Goal: Task Accomplishment & Management: Use online tool/utility

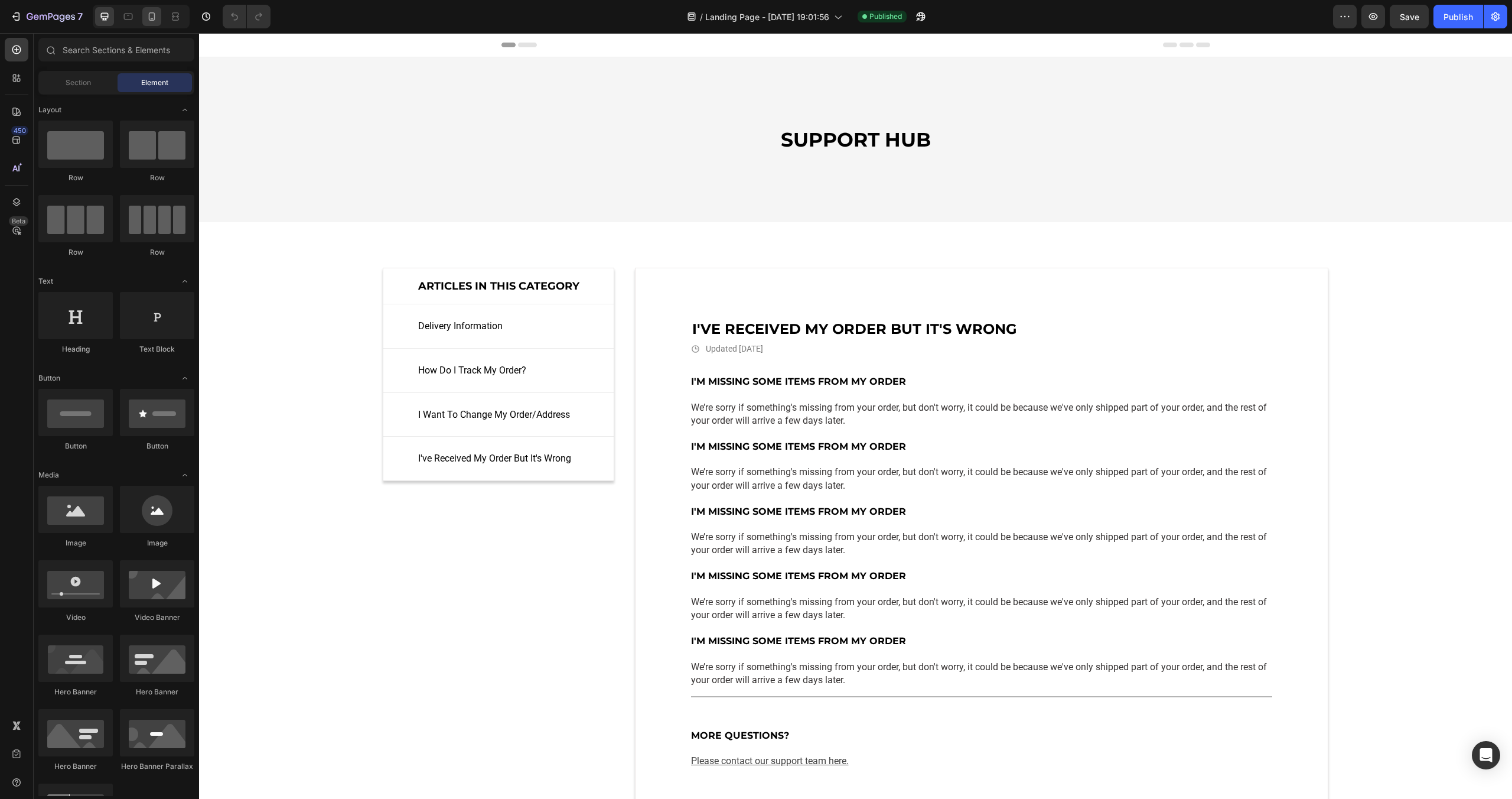
click at [148, 21] on icon at bounding box center [152, 17] width 12 height 12
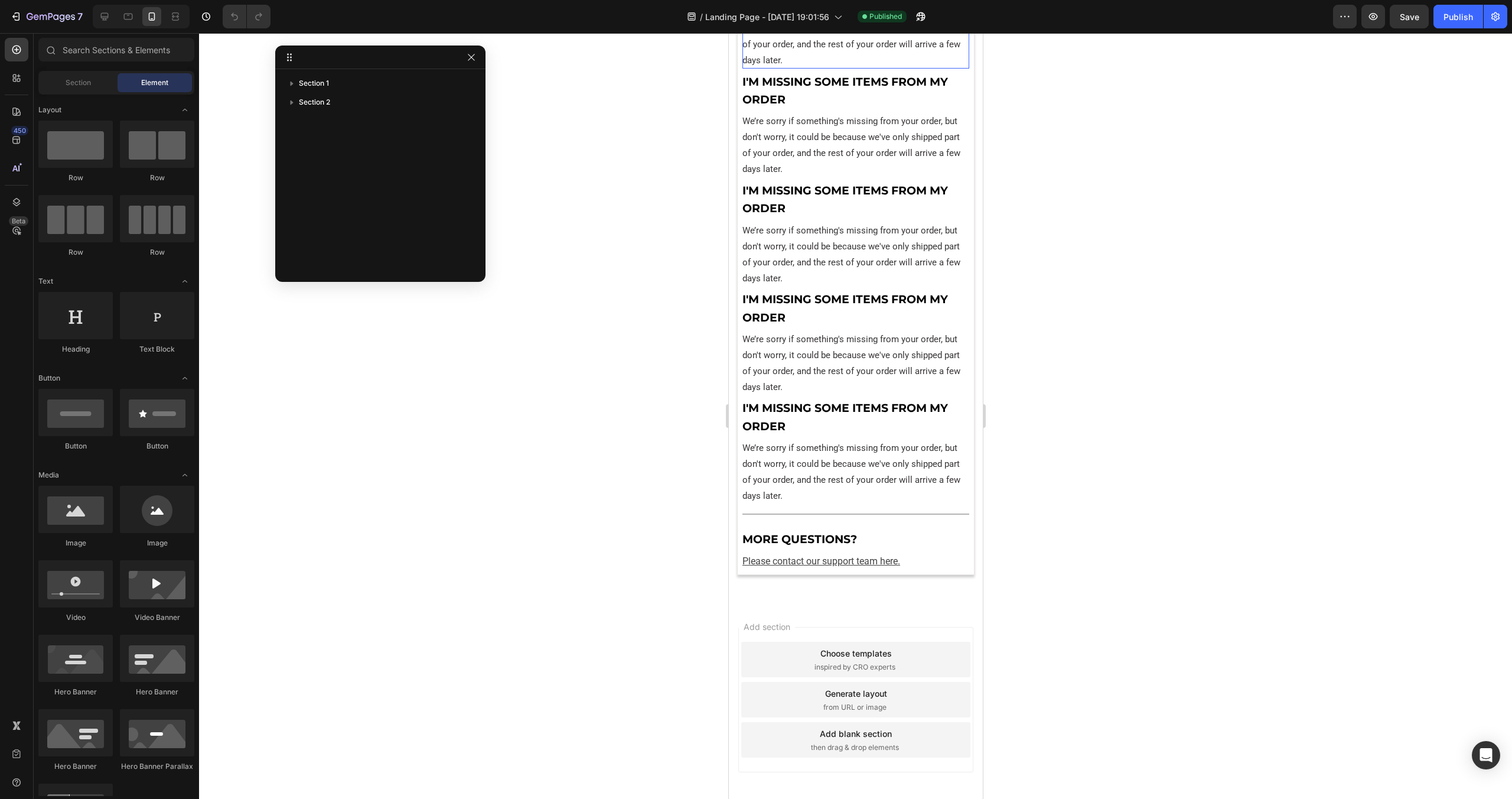
scroll to position [498, 0]
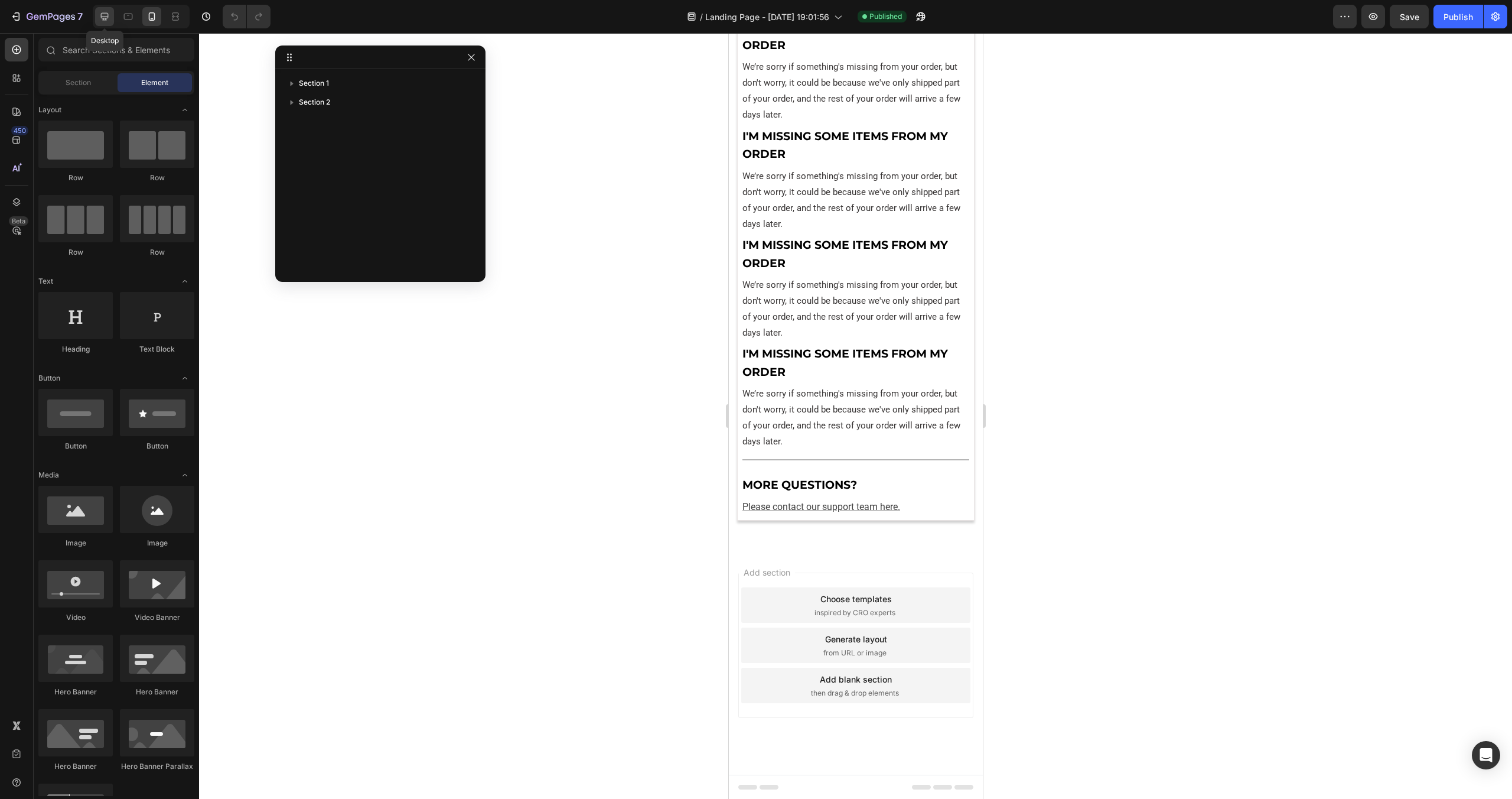
click at [97, 19] on div at bounding box center [105, 16] width 19 height 19
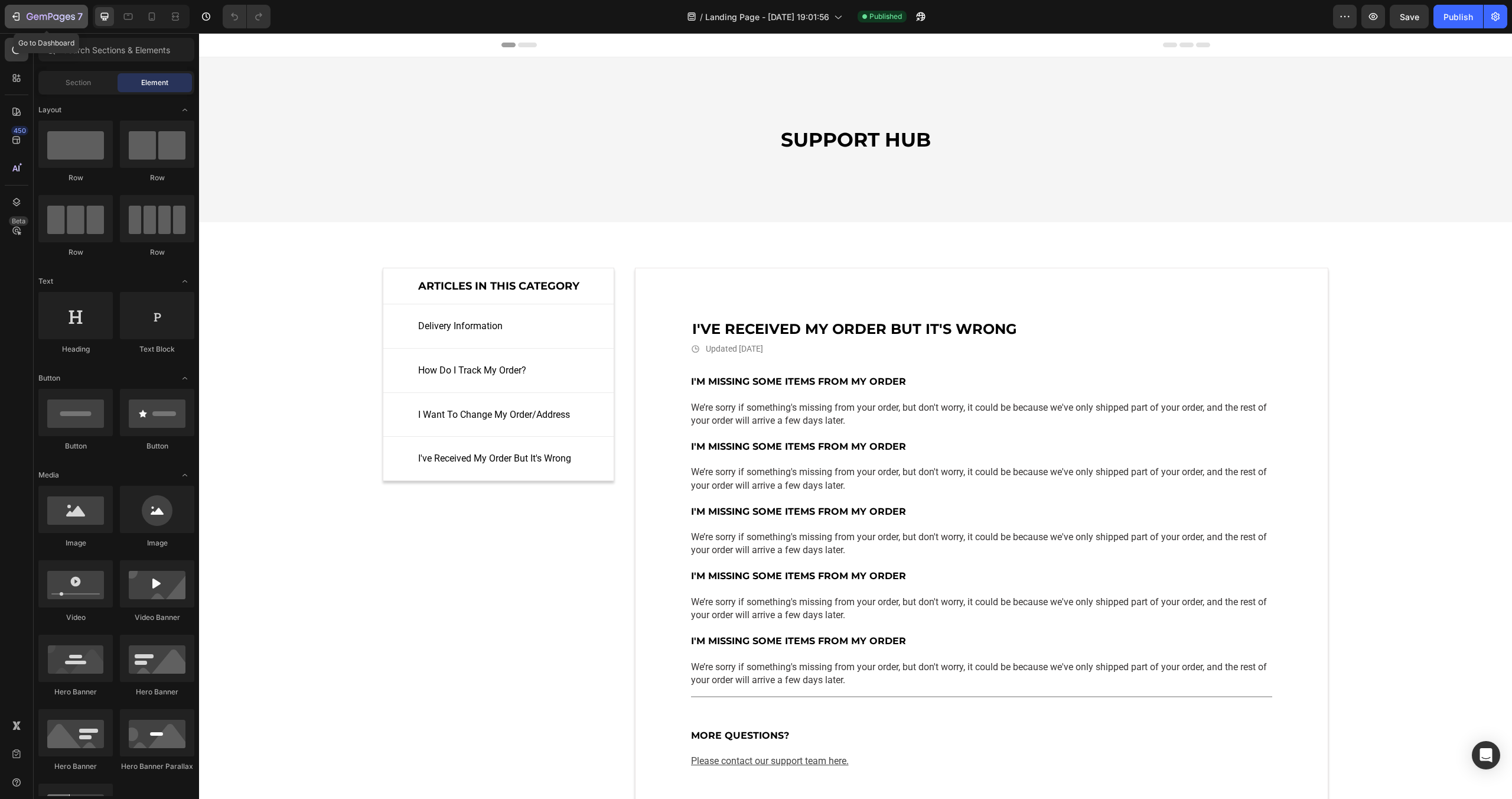
click at [55, 14] on icon "button" at bounding box center [56, 17] width 5 height 5
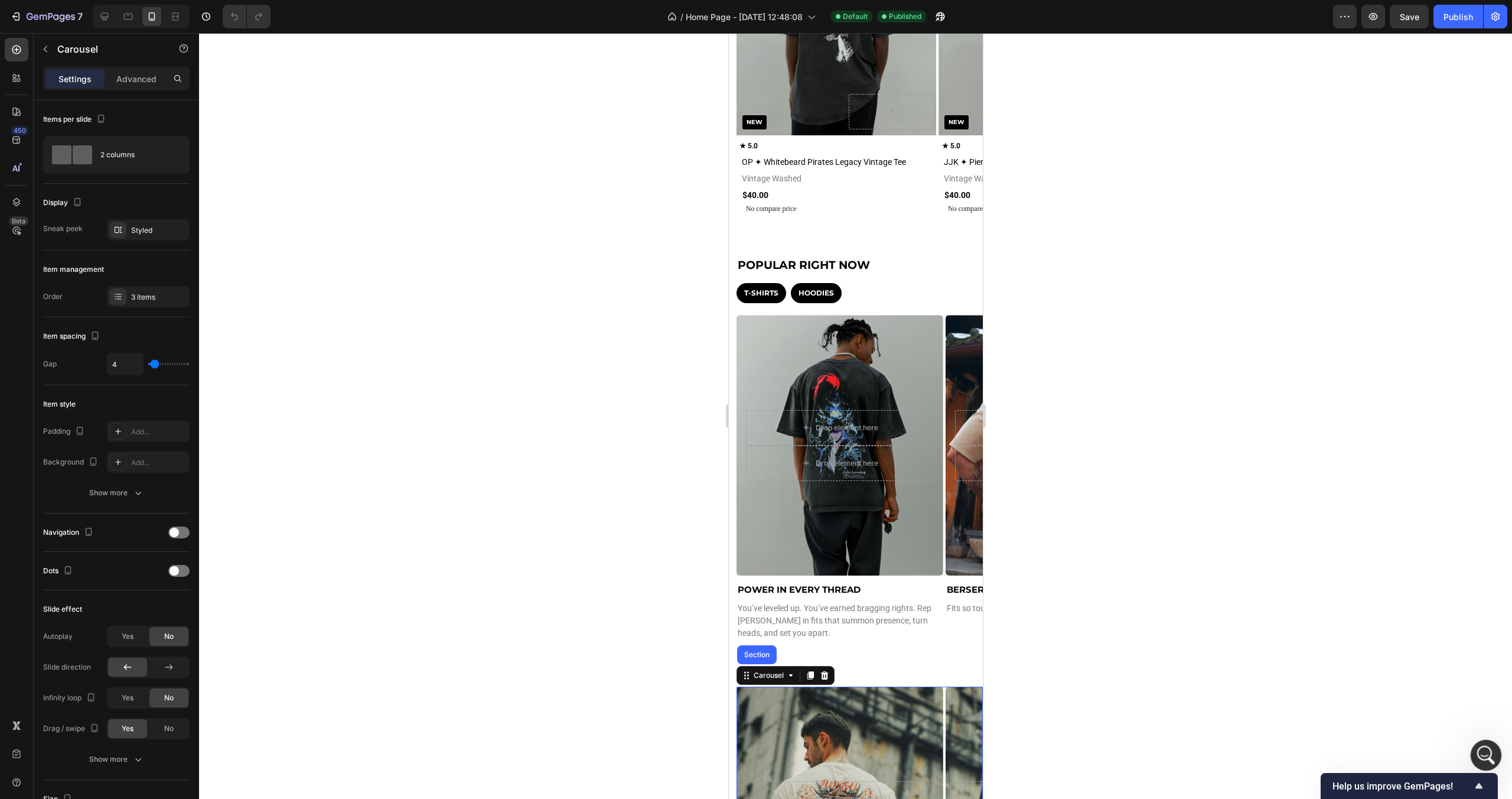
click at [1484, 761] on icon "Open Intercom Messenger" at bounding box center [1484, 753] width 19 height 19
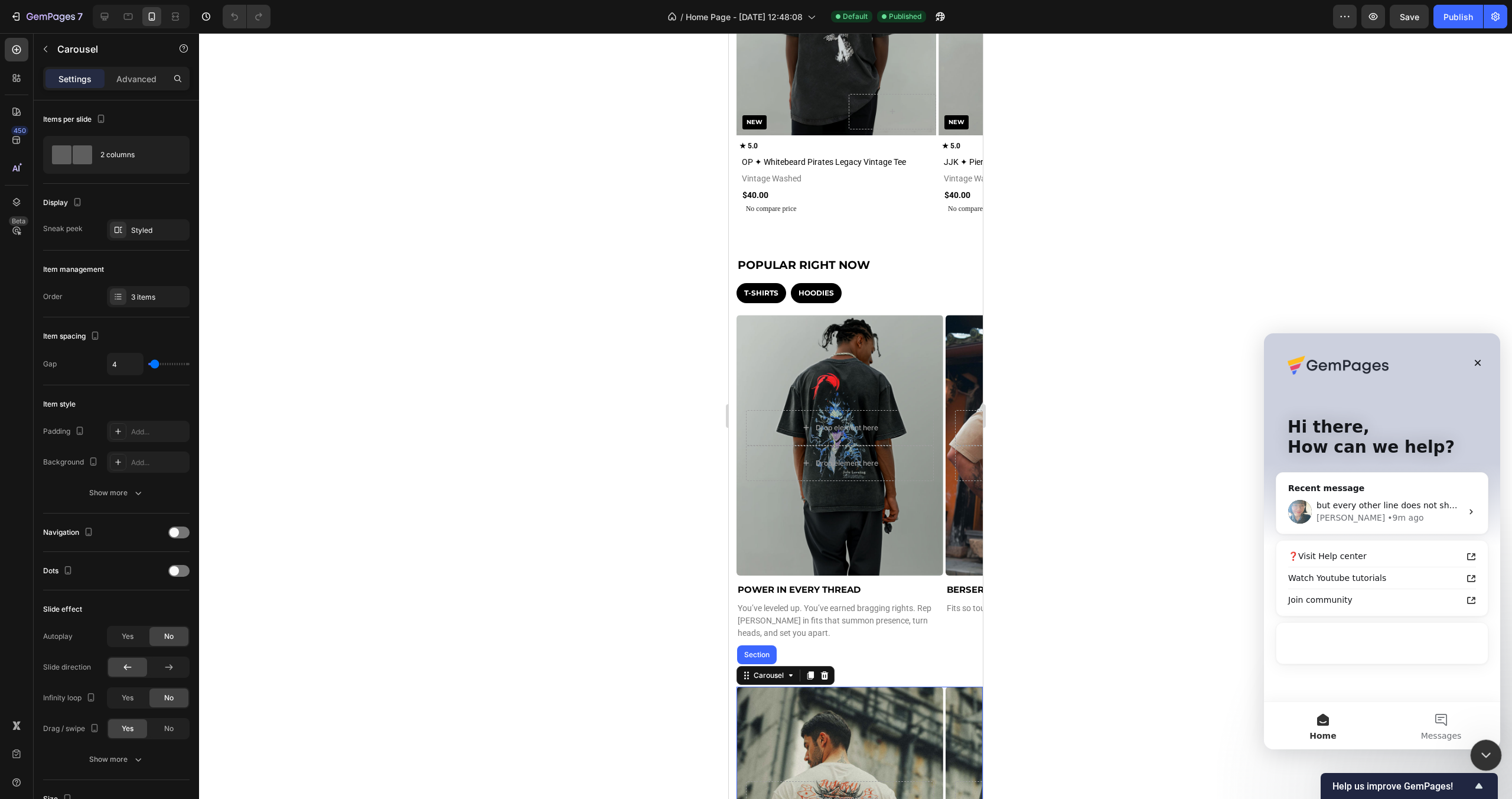
click at [1484, 761] on div "Close Intercom Messenger" at bounding box center [1484, 753] width 29 height 29
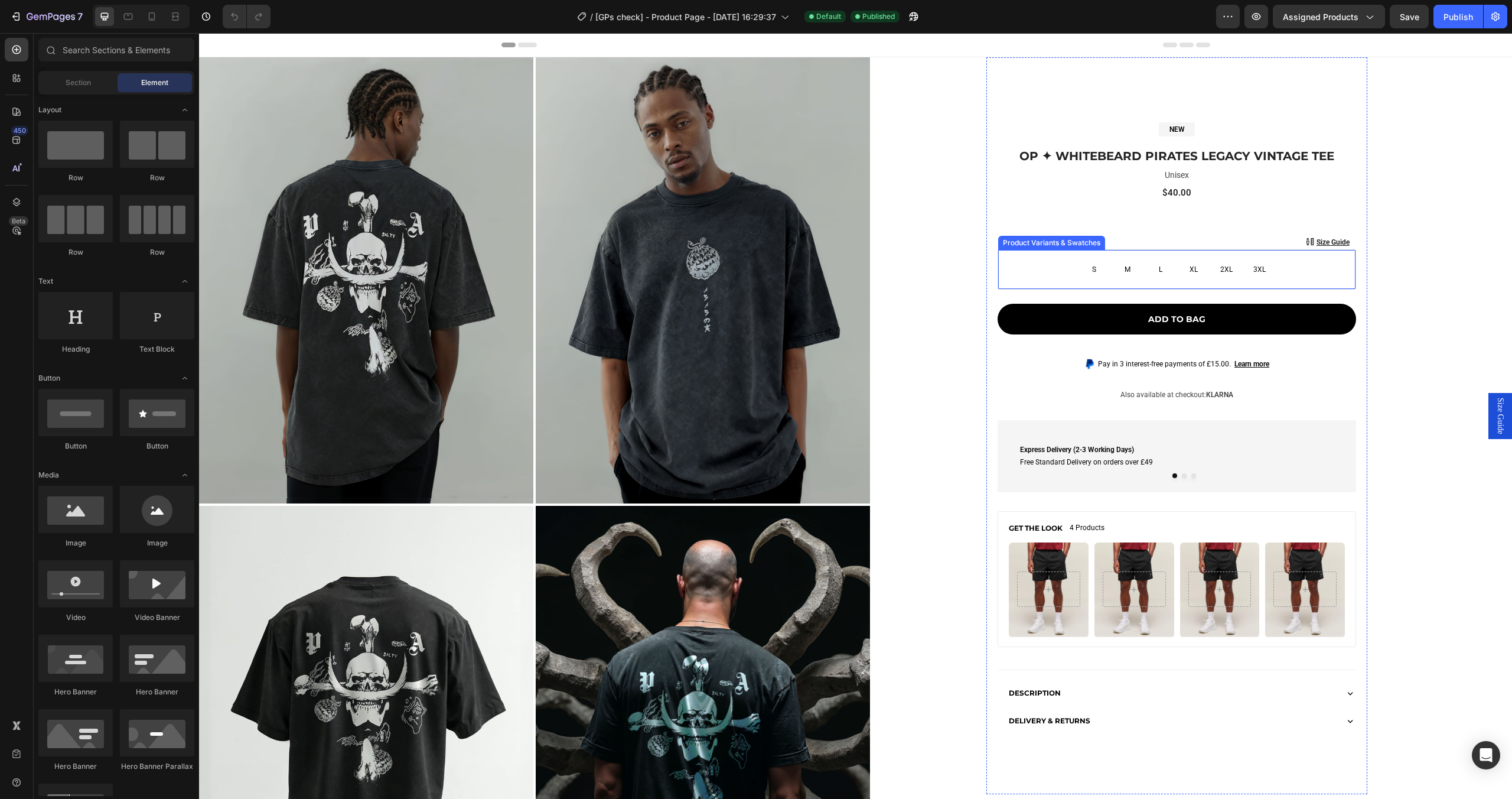
click at [1059, 268] on div "S S S M M M L L L XL XL XL 2XL 2XL 2XL 3XL 3XL 3XL" at bounding box center [1177, 269] width 358 height 29
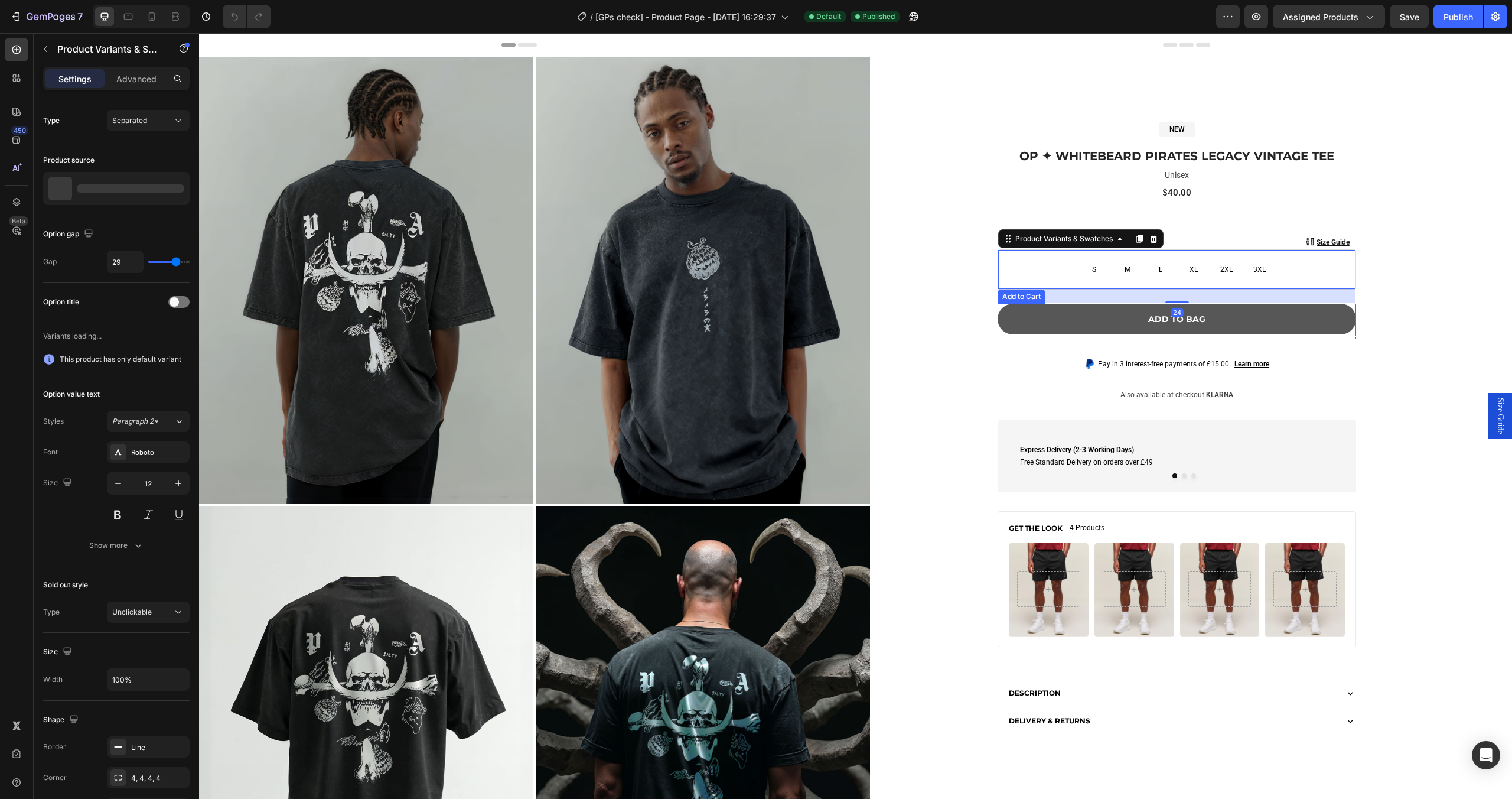
click at [1063, 323] on button "ADD TO BAG" at bounding box center [1176, 319] width 359 height 30
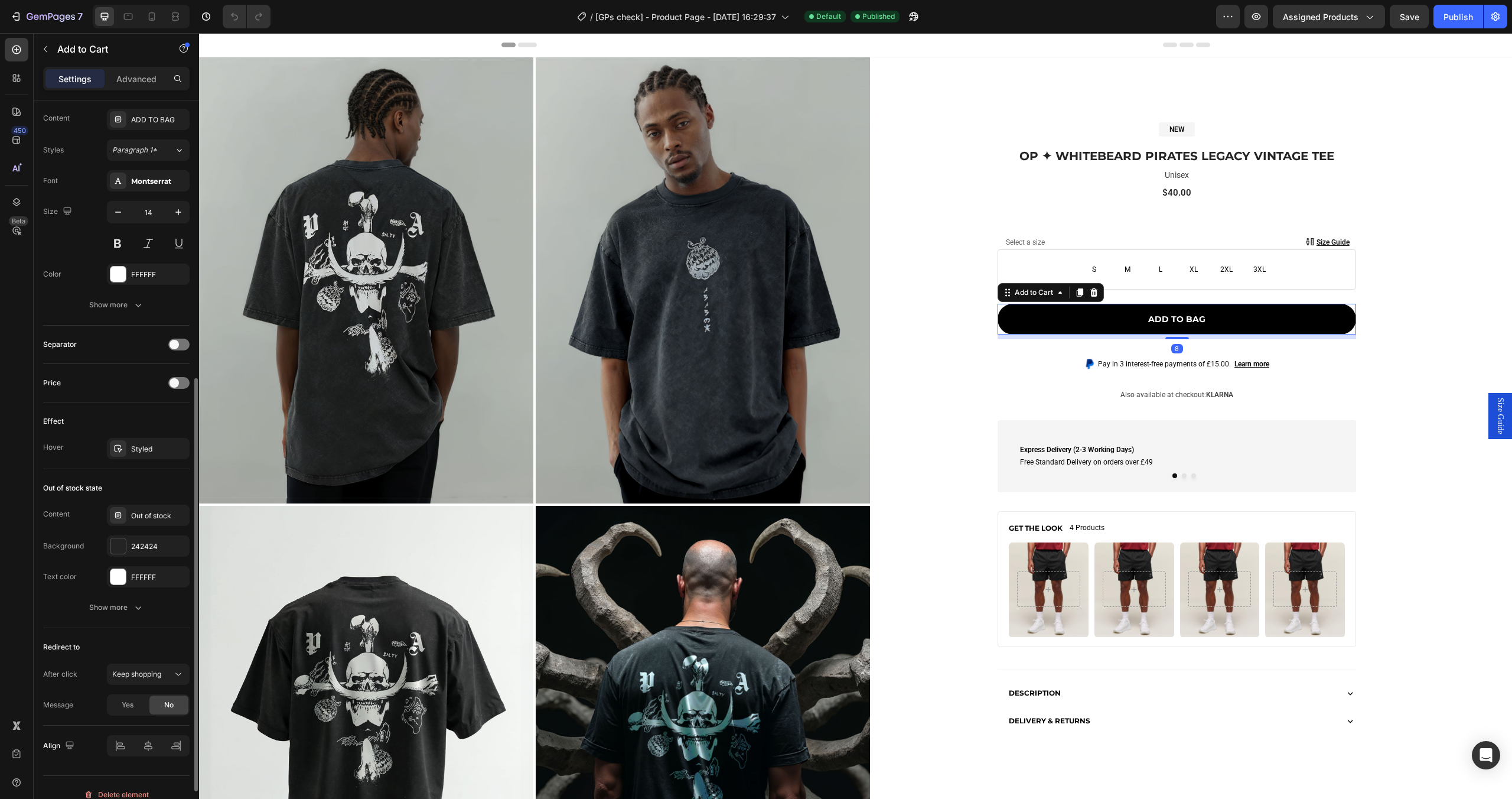
scroll to position [564, 0]
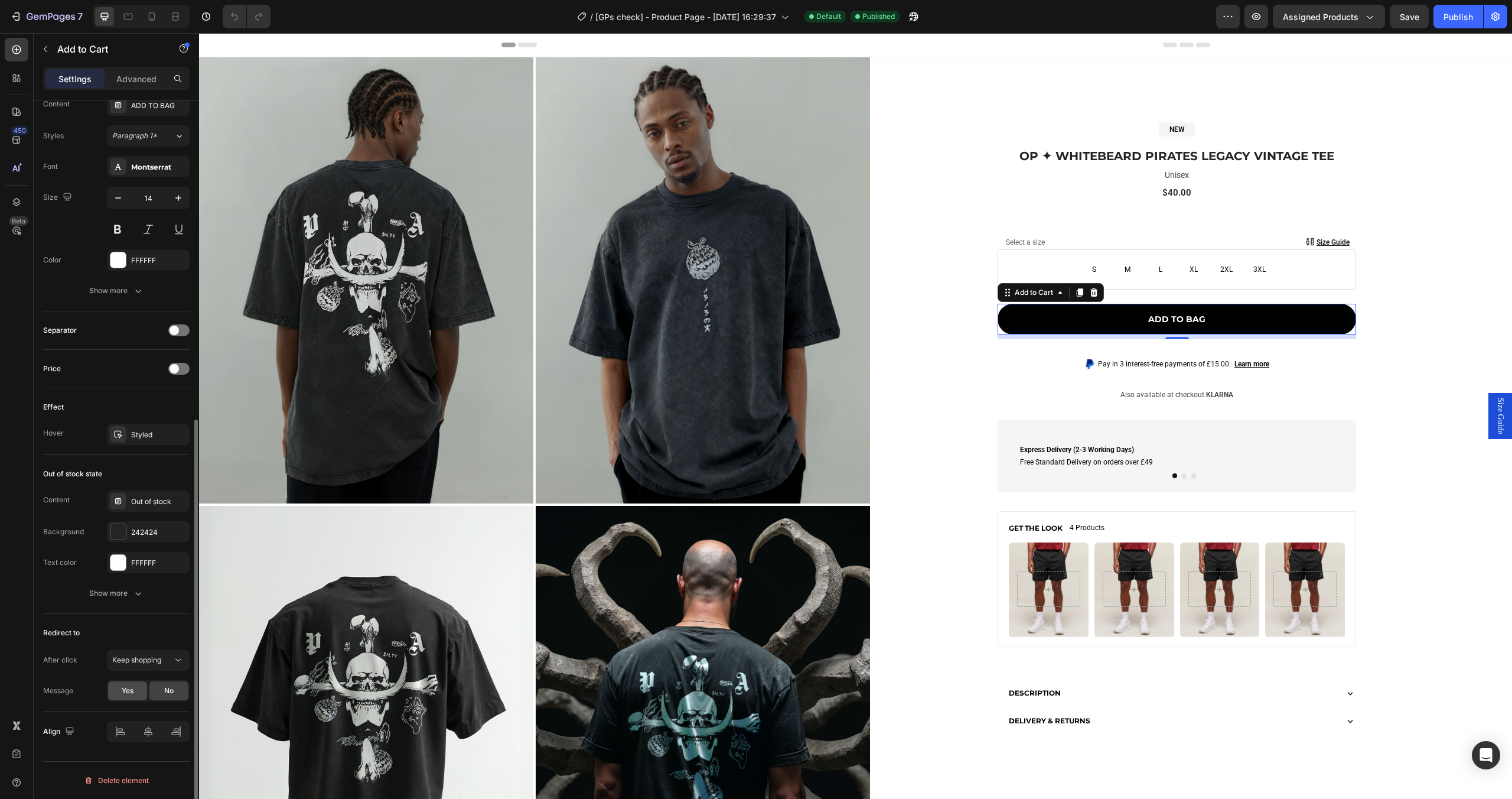
click at [130, 689] on span "Yes" at bounding box center [127, 690] width 12 height 11
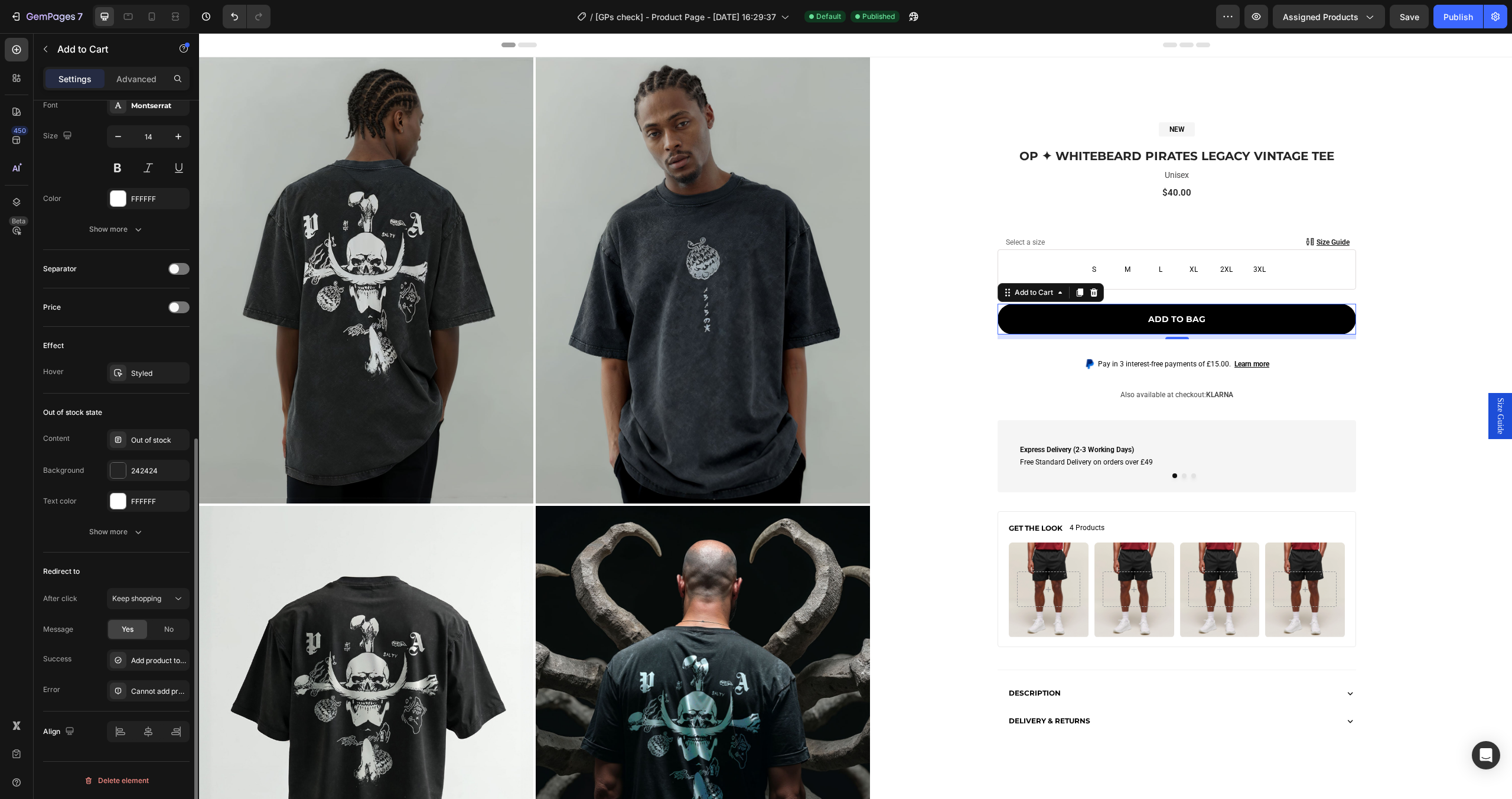
click at [143, 674] on div "After click Keep shopping Message Yes No Success Add product to cart successful…" at bounding box center [116, 645] width 147 height 113
click at [147, 668] on div "Add product to cart successfully" at bounding box center [148, 659] width 83 height 21
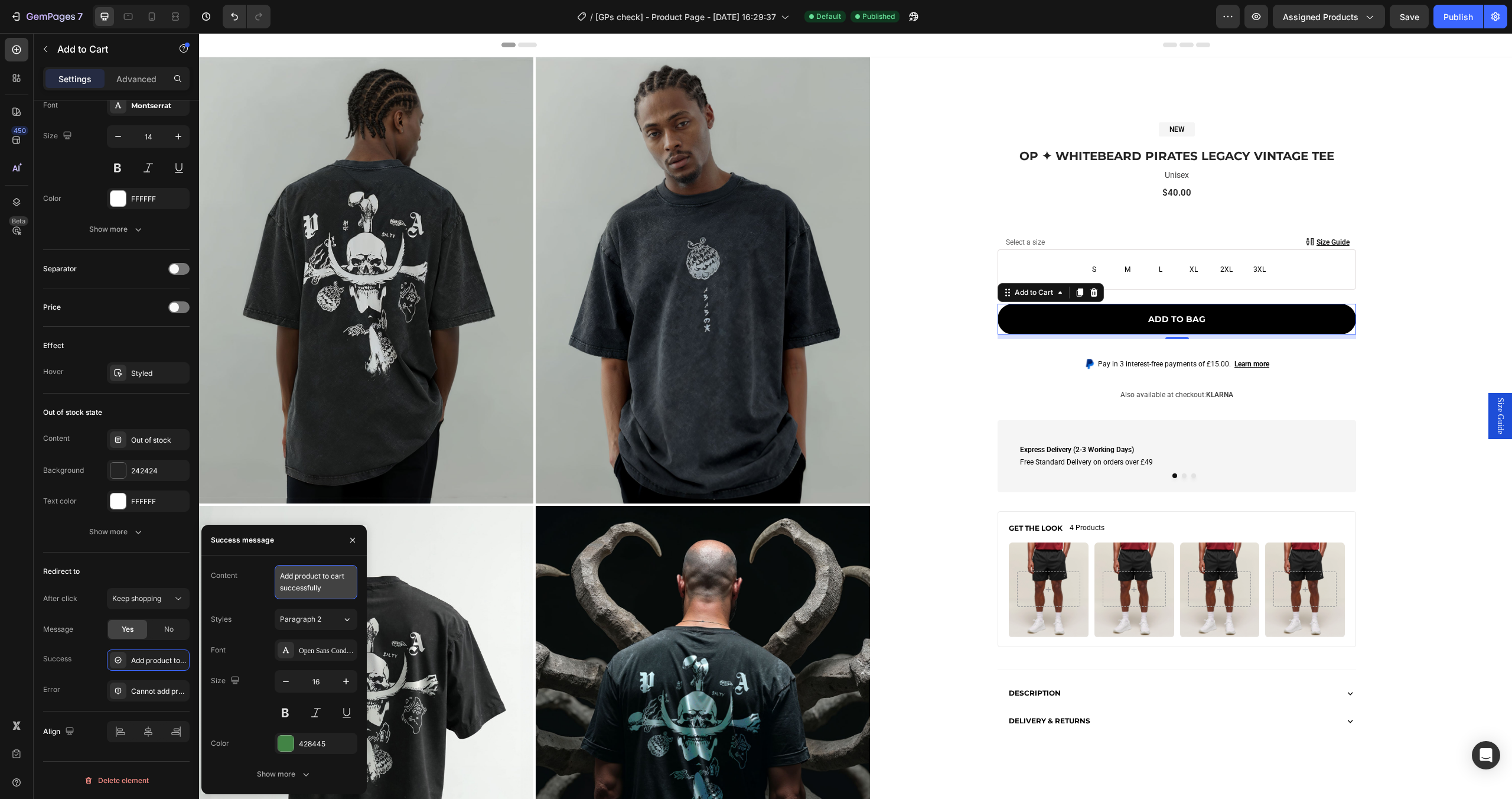
click at [350, 588] on textarea "Add product to cart successfully" at bounding box center [316, 581] width 83 height 35
click at [292, 661] on div "Font Open Sans Condensed Size 16 Color 428445 Show more" at bounding box center [284, 711] width 147 height 145
click at [306, 651] on div "Open Sans Condensed" at bounding box center [327, 650] width 56 height 11
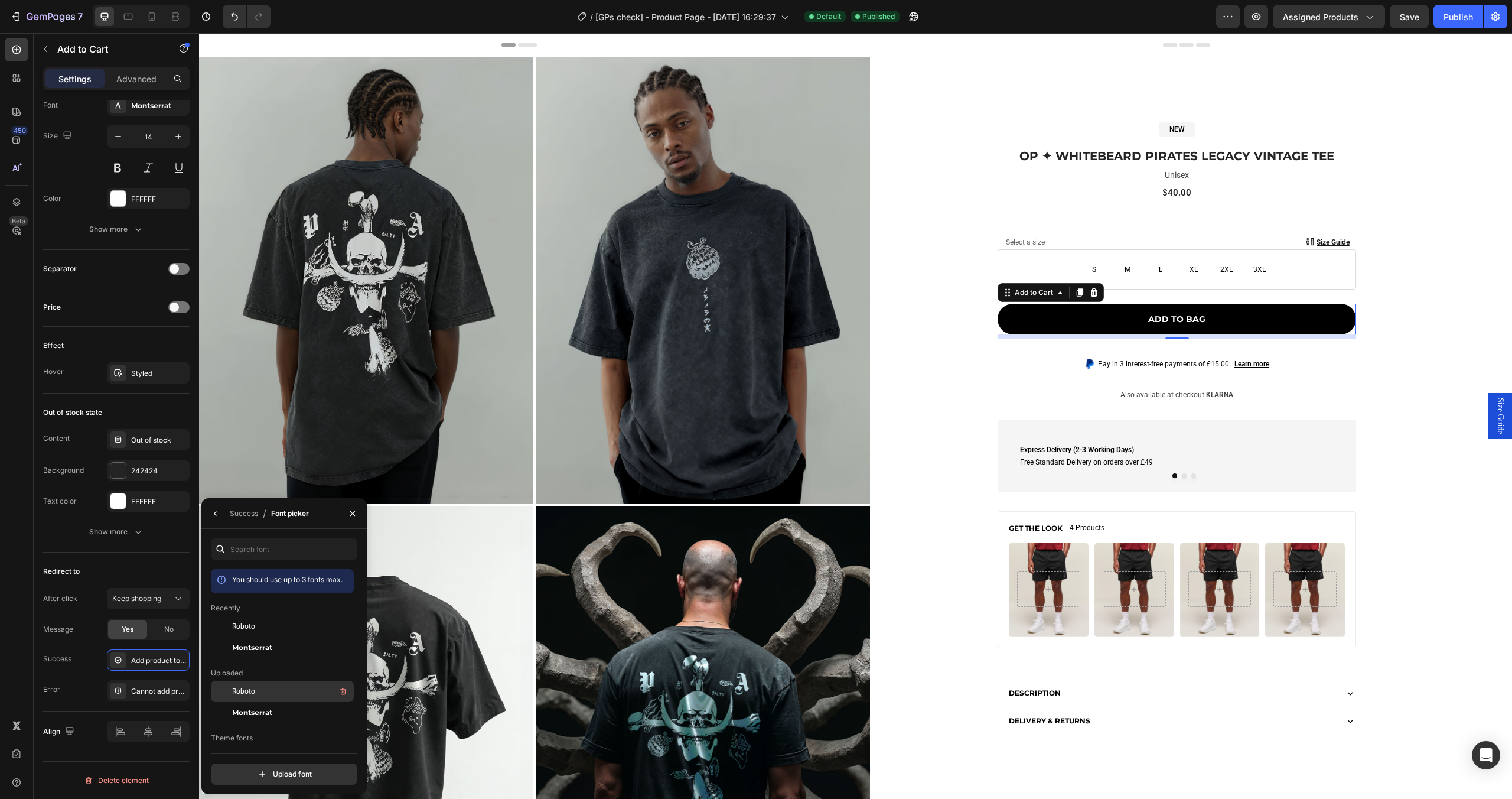
click at [266, 689] on div "Roboto" at bounding box center [291, 691] width 119 height 14
click at [350, 519] on button "button" at bounding box center [353, 513] width 19 height 19
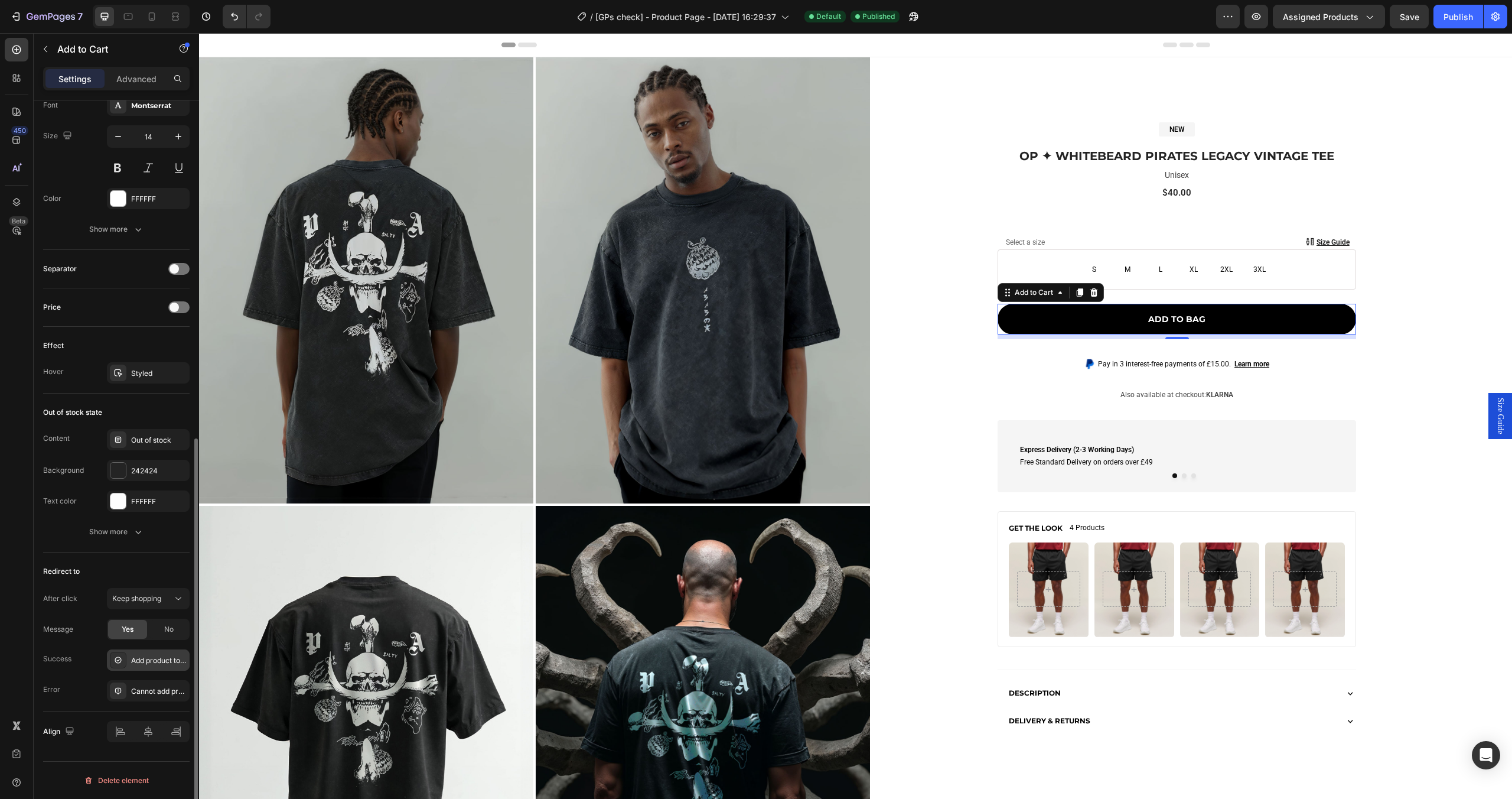
click at [127, 655] on div "Add product to cart successfully" at bounding box center [148, 659] width 83 height 21
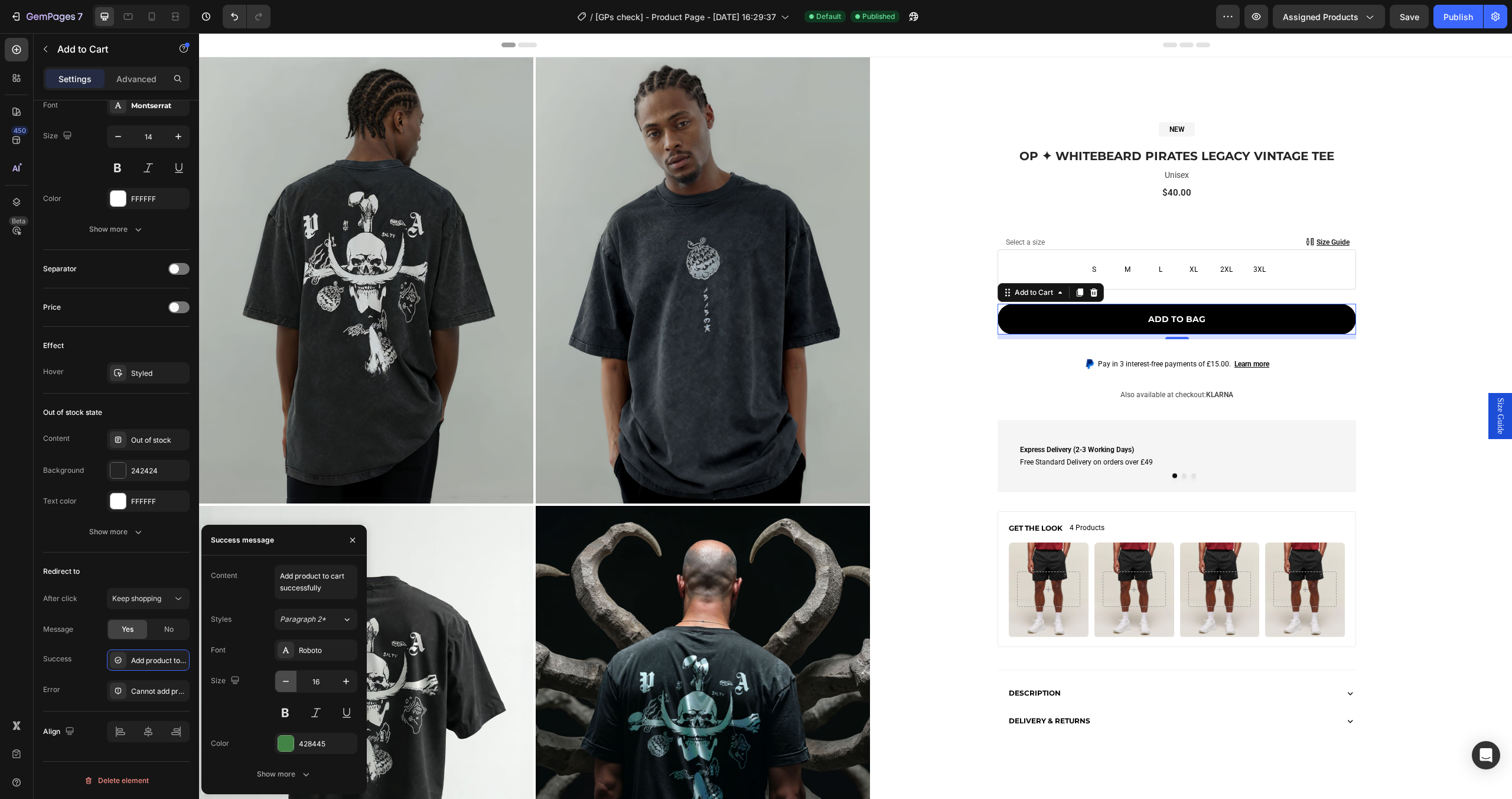
click at [288, 678] on icon "button" at bounding box center [286, 681] width 12 height 12
drag, startPoint x: 288, startPoint y: 678, endPoint x: 294, endPoint y: 669, distance: 10.8
click at [288, 678] on icon "button" at bounding box center [286, 681] width 12 height 12
type input "14"
click at [322, 574] on textarea "Add product to cart successfully" at bounding box center [316, 581] width 83 height 35
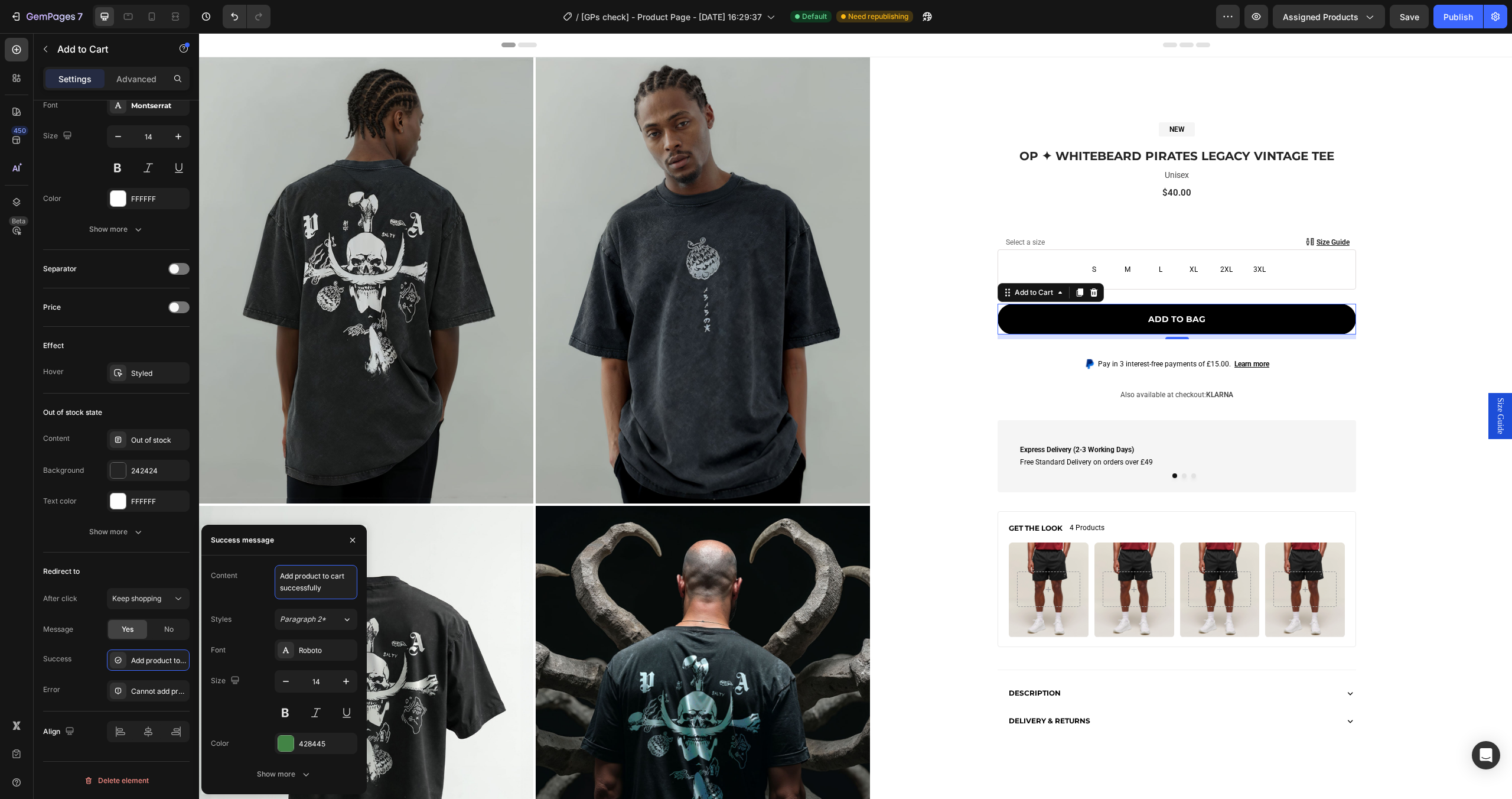
click at [306, 586] on textarea "Add product to cart successfully" at bounding box center [316, 581] width 83 height 35
click at [295, 576] on textarea "Add product to cart successfully" at bounding box center [316, 581] width 83 height 35
click at [310, 576] on textarea "Product to cart successfully" at bounding box center [316, 581] width 83 height 35
type textarea "Product added to cart successfully"
click at [148, 571] on div "Redirect to" at bounding box center [116, 571] width 147 height 19
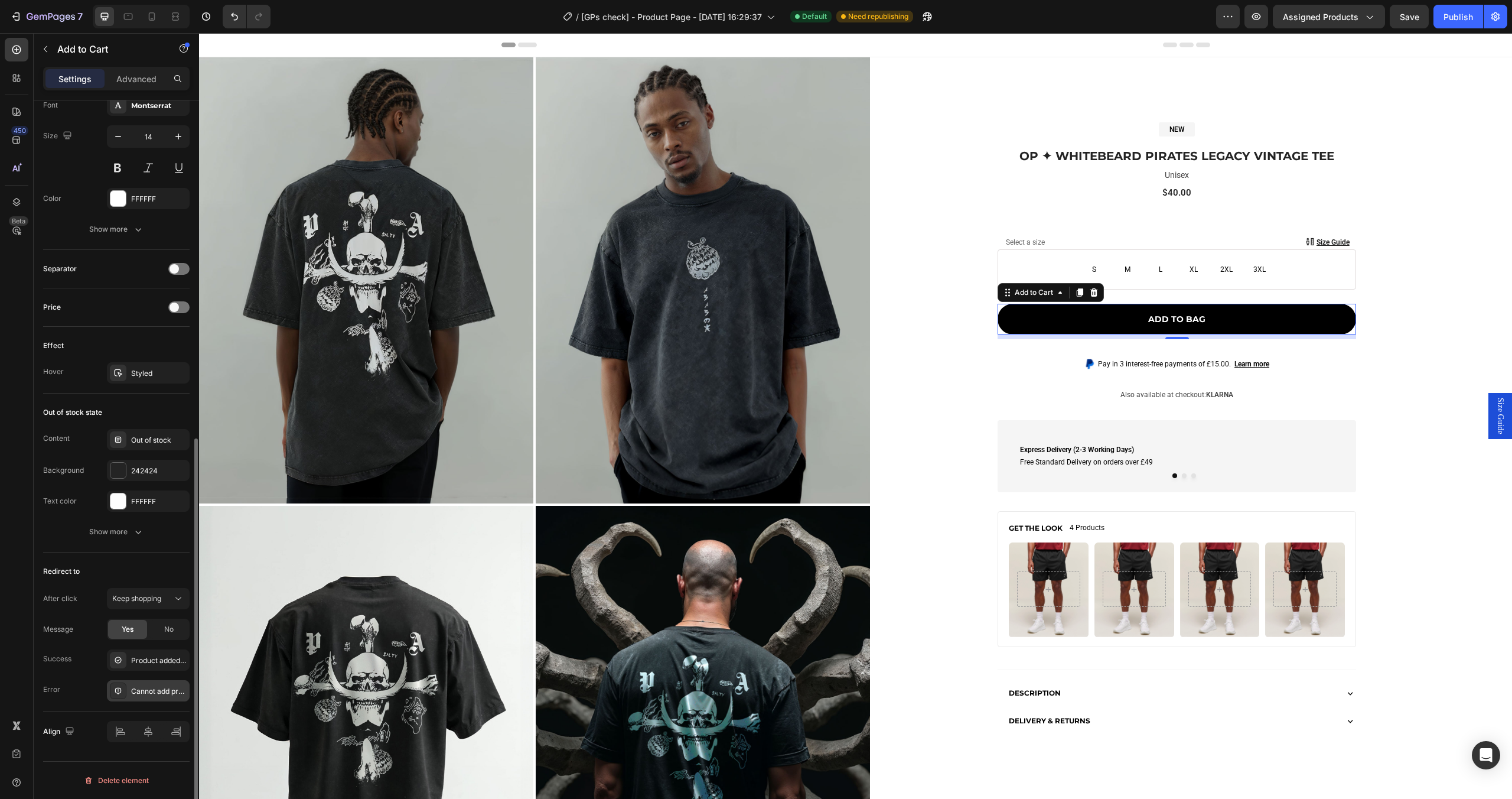
click at [157, 687] on div "Cannot add product to cart" at bounding box center [159, 691] width 56 height 11
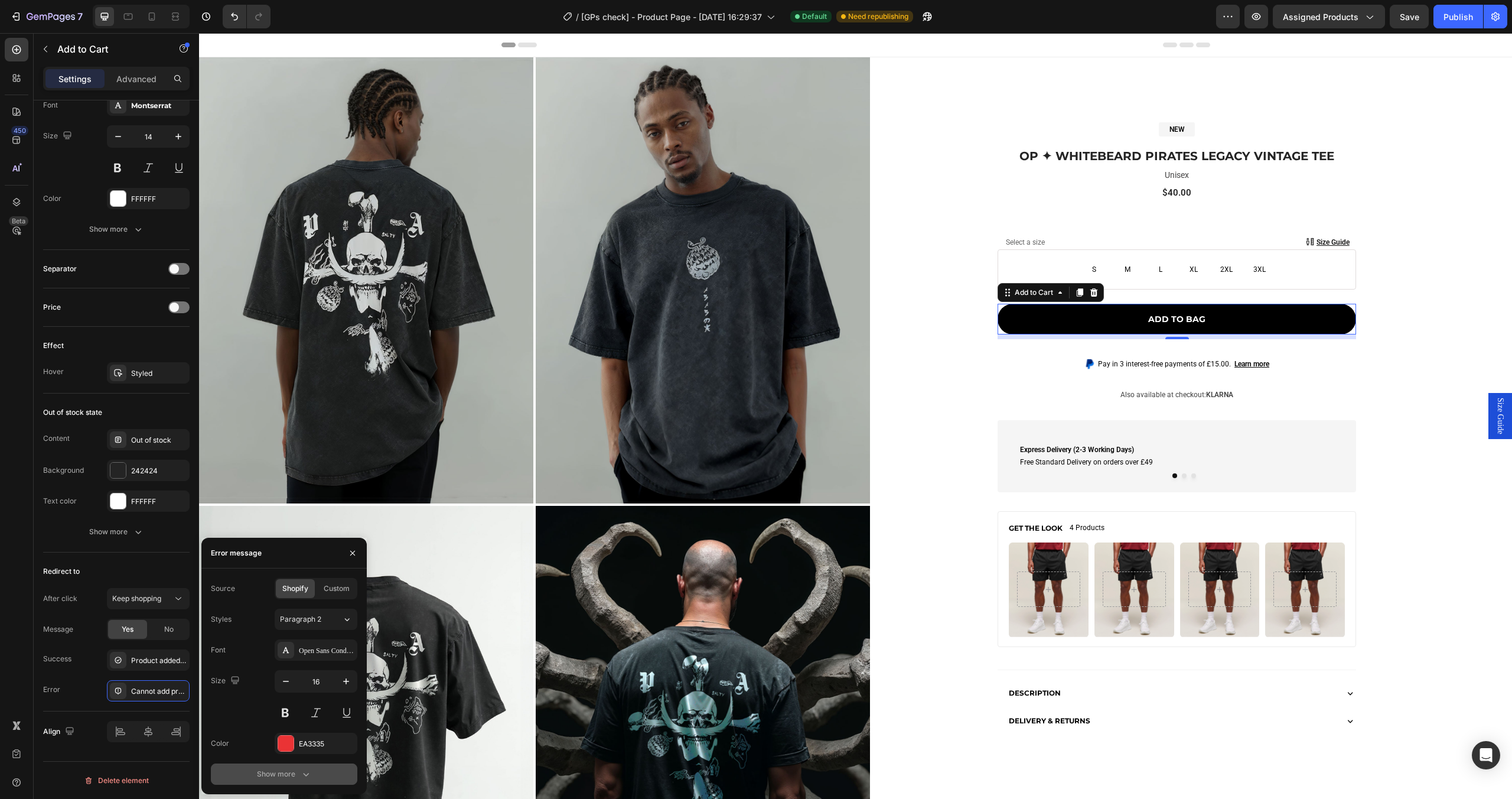
click at [293, 775] on div "Show more" at bounding box center [284, 774] width 55 height 12
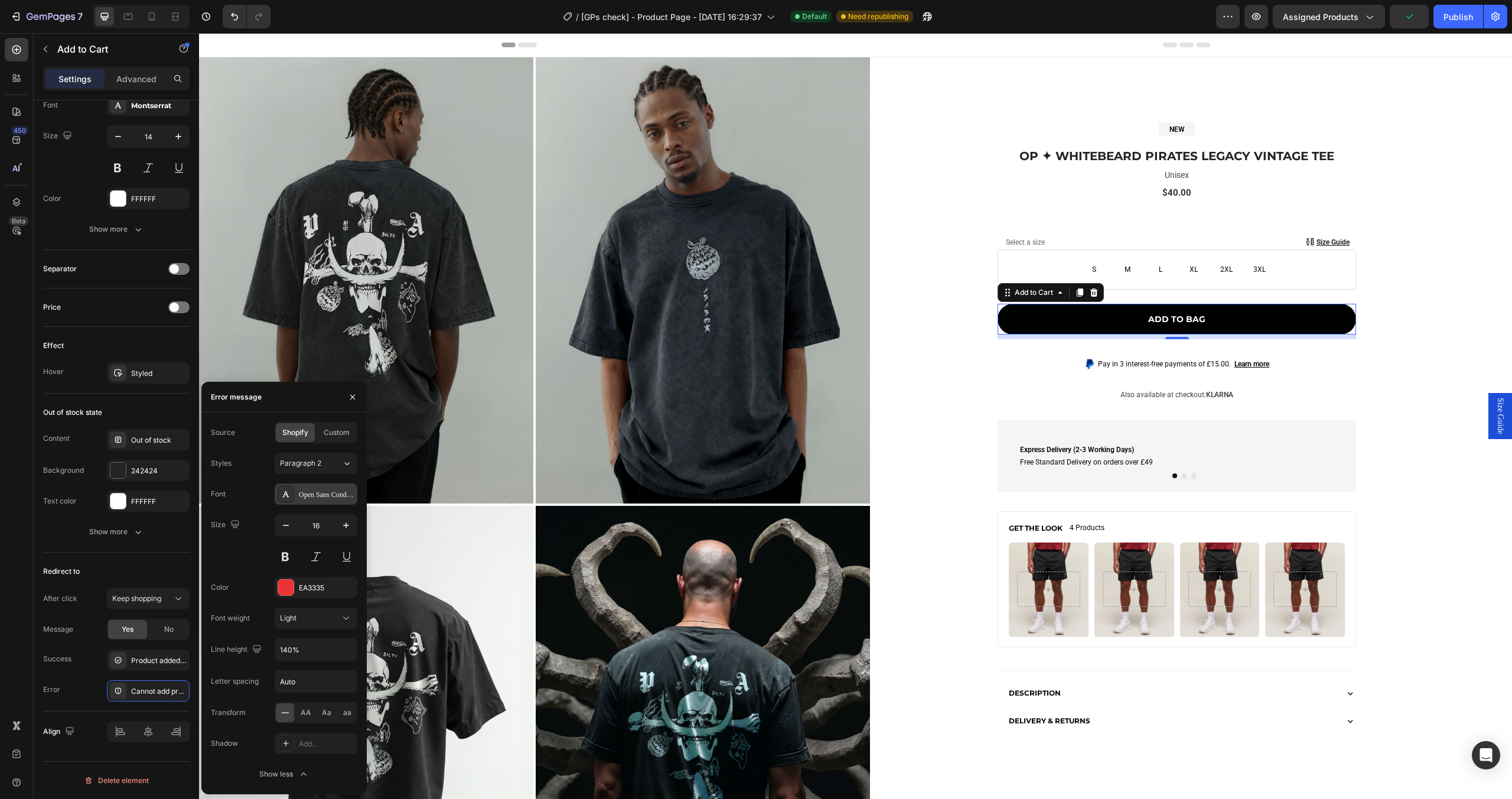
click at [301, 501] on div "Open Sans Condensed" at bounding box center [316, 494] width 83 height 21
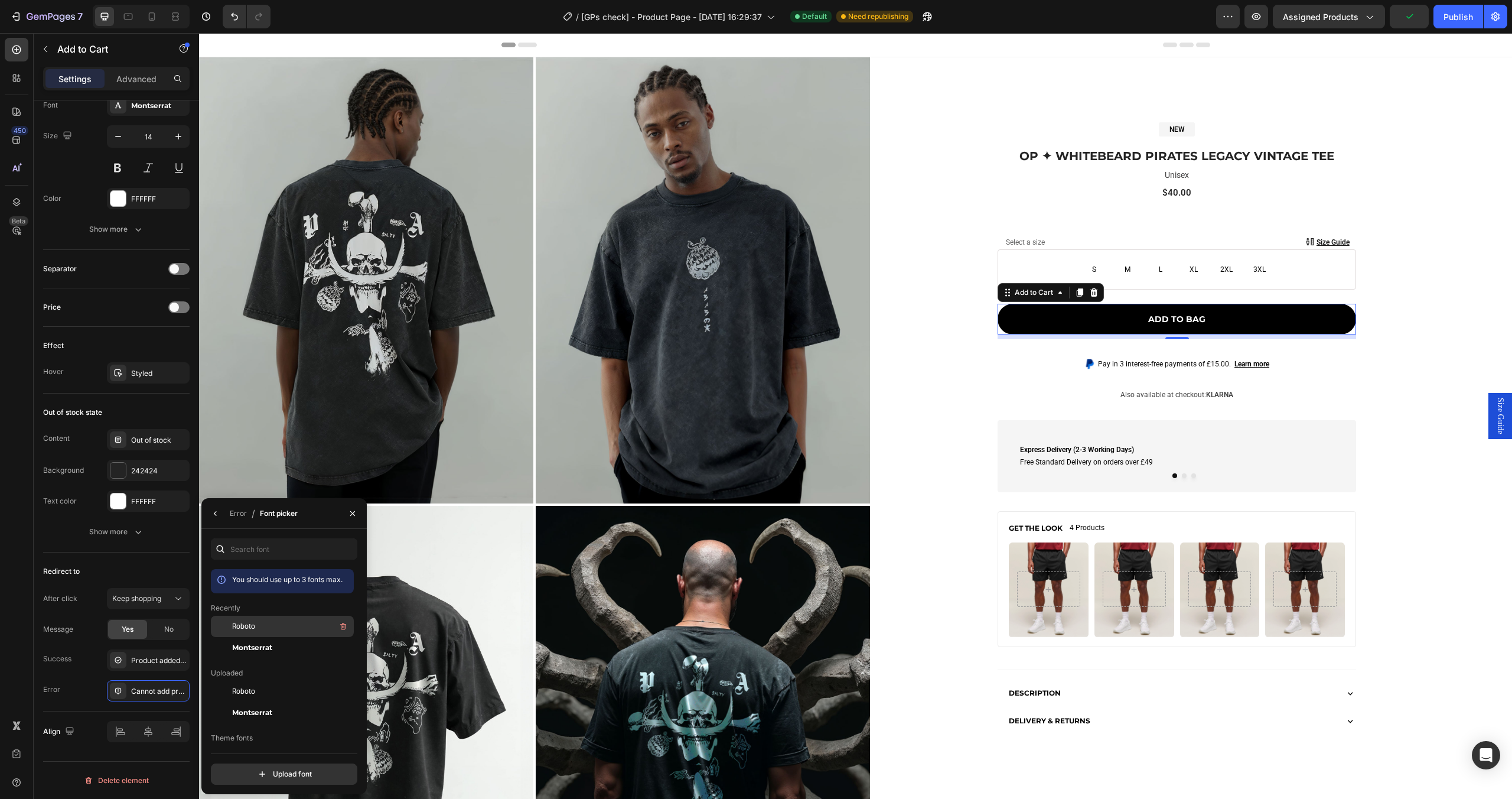
click at [255, 632] on div "Roboto" at bounding box center [291, 626] width 119 height 14
click at [208, 515] on button "button" at bounding box center [215, 513] width 19 height 19
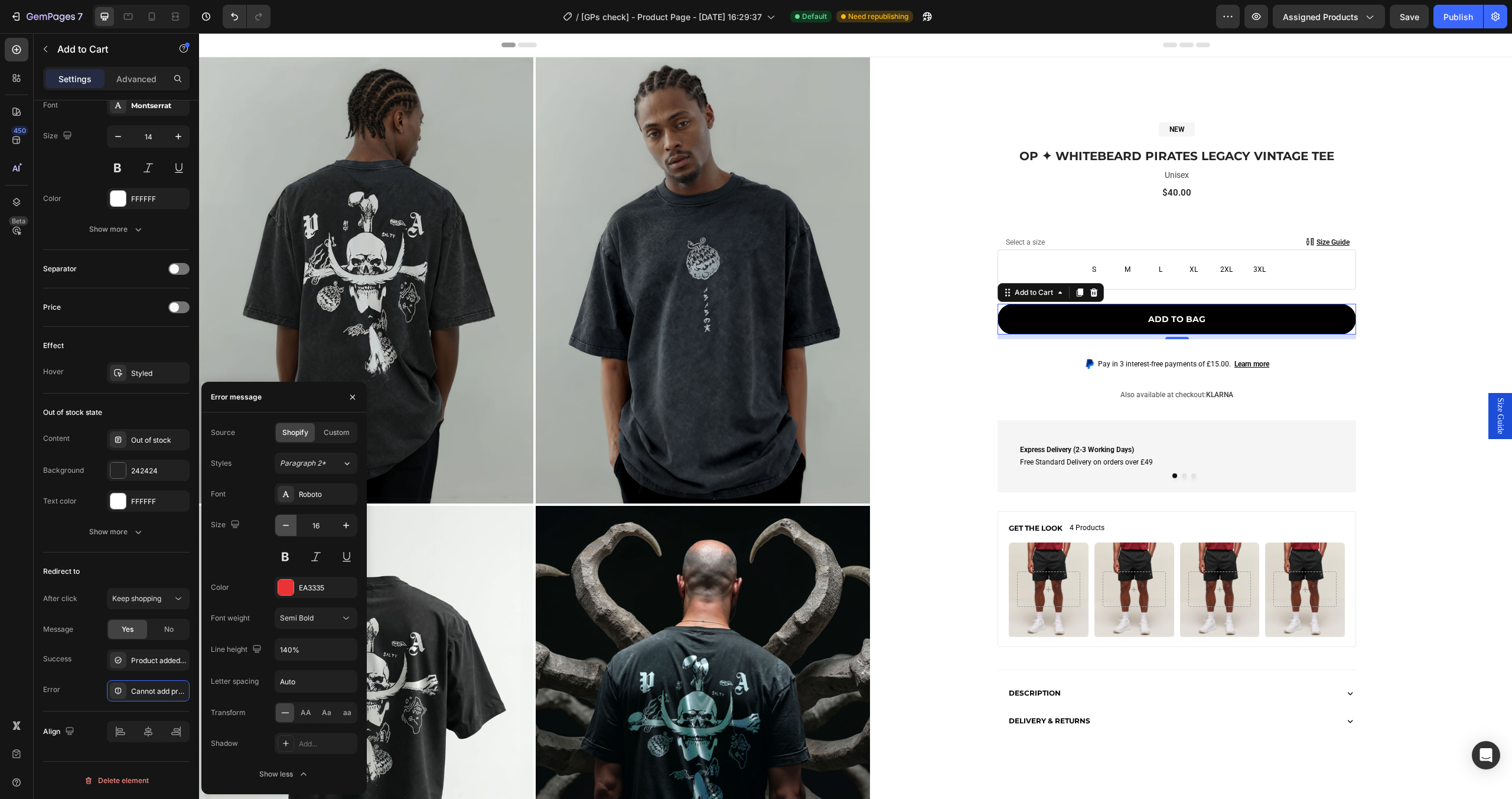
click at [283, 523] on icon "button" at bounding box center [286, 525] width 12 height 12
type input "14"
click at [134, 576] on div "Redirect to" at bounding box center [116, 571] width 147 height 19
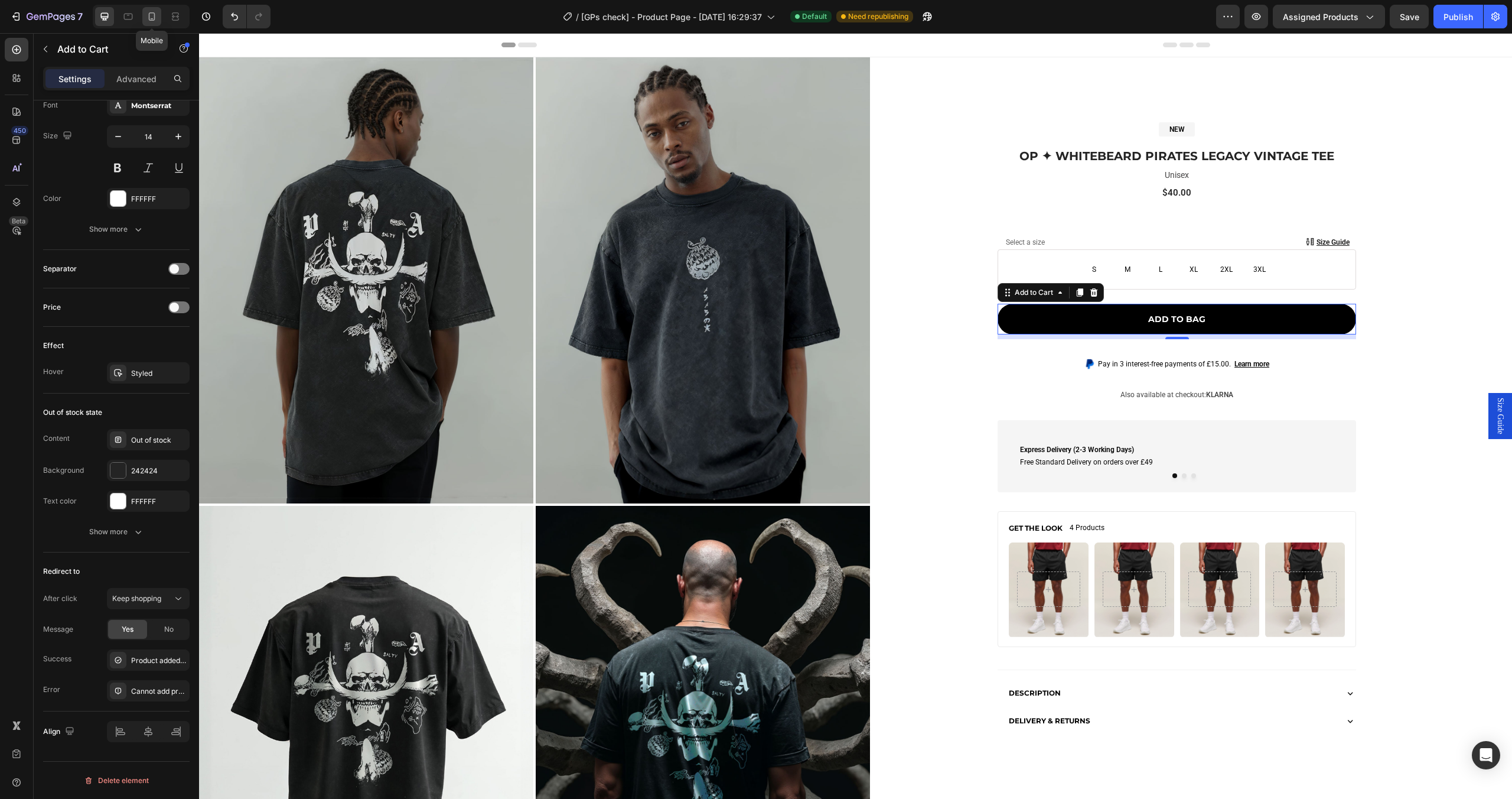
click at [160, 24] on div at bounding box center [152, 16] width 19 height 19
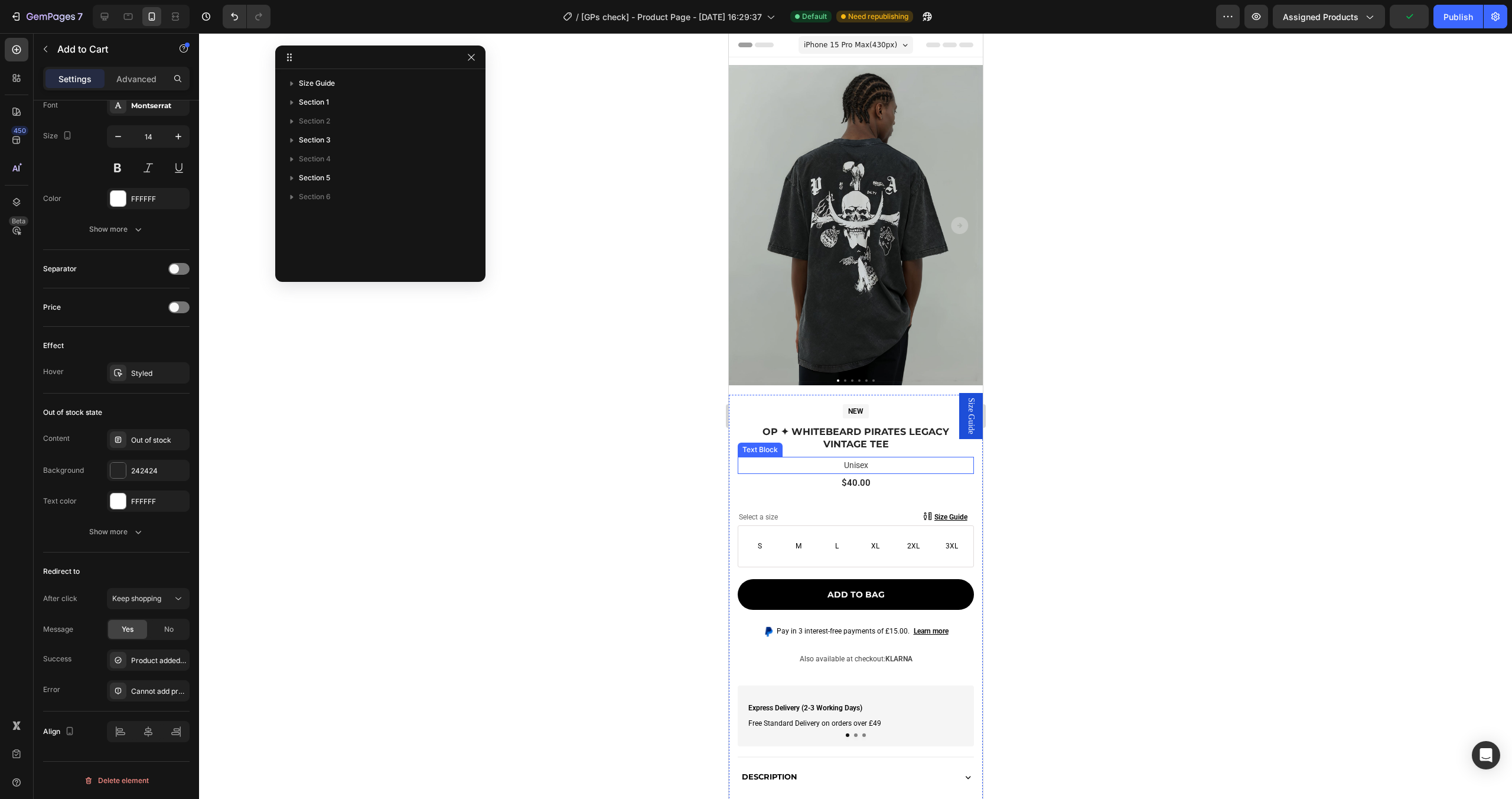
scroll to position [571, 0]
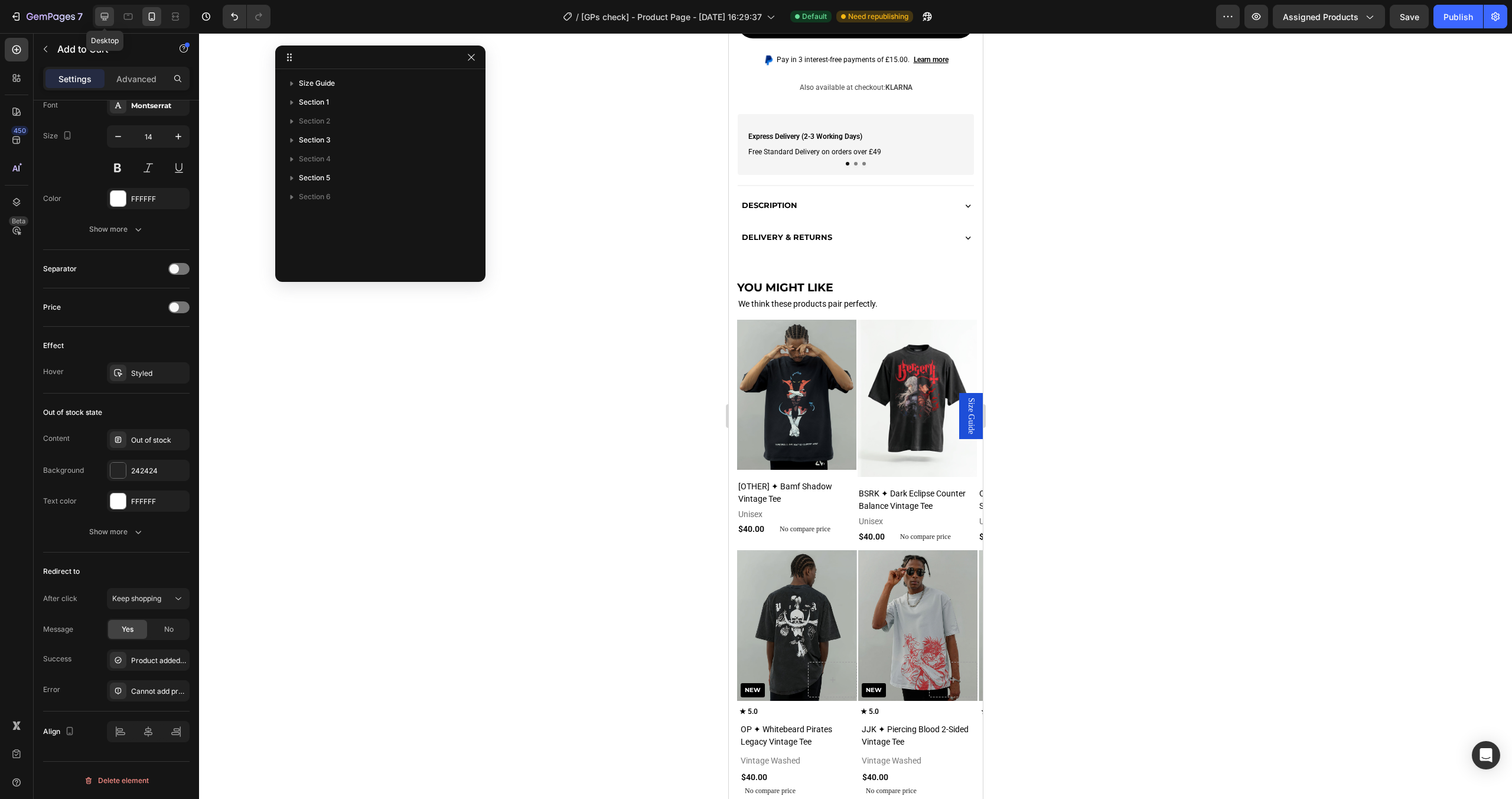
click at [100, 24] on div at bounding box center [105, 16] width 19 height 19
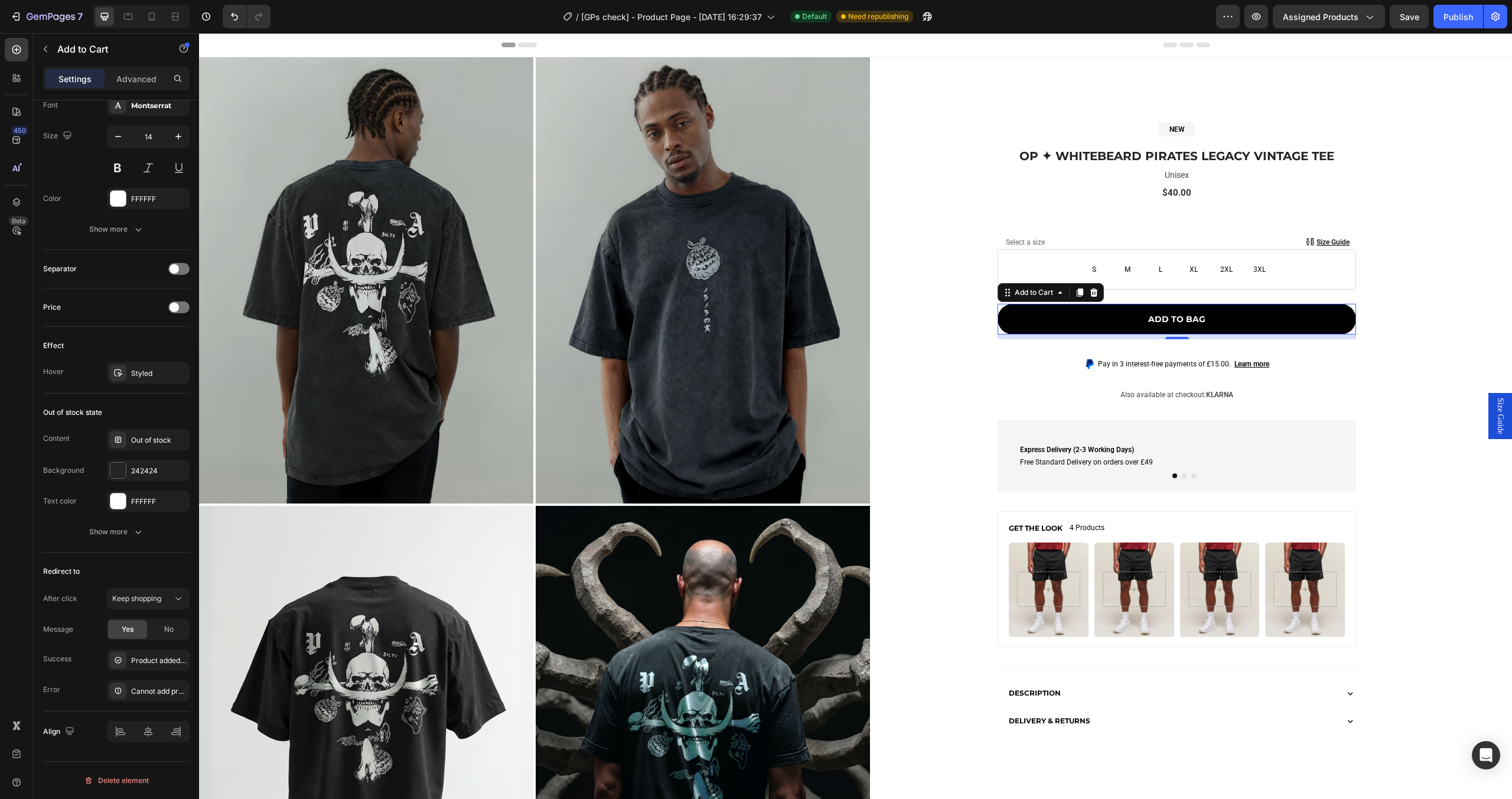
click at [1509, 418] on div "Size Guide" at bounding box center [1500, 416] width 24 height 46
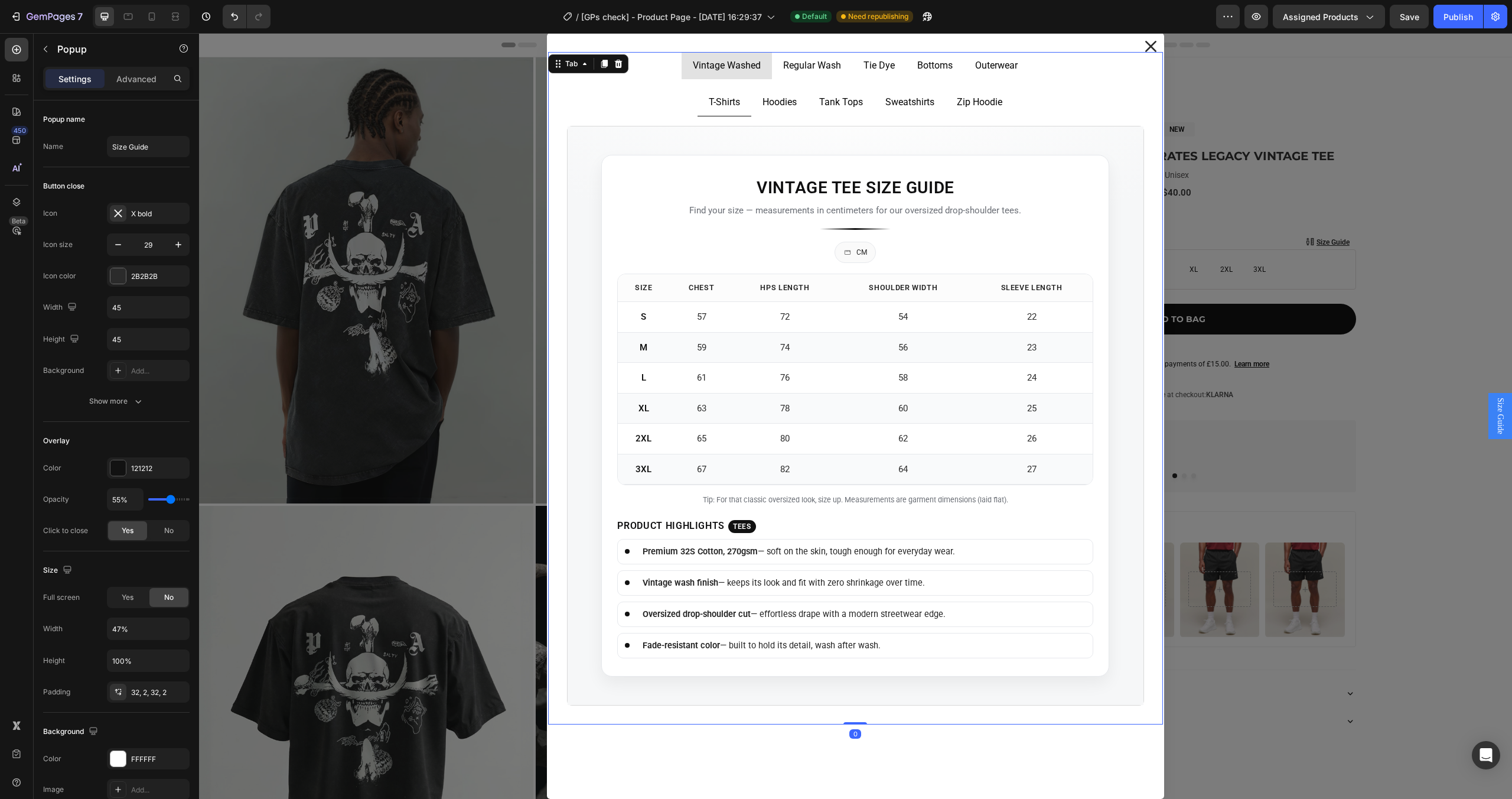
click at [929, 67] on p "Bottoms" at bounding box center [935, 65] width 35 height 14
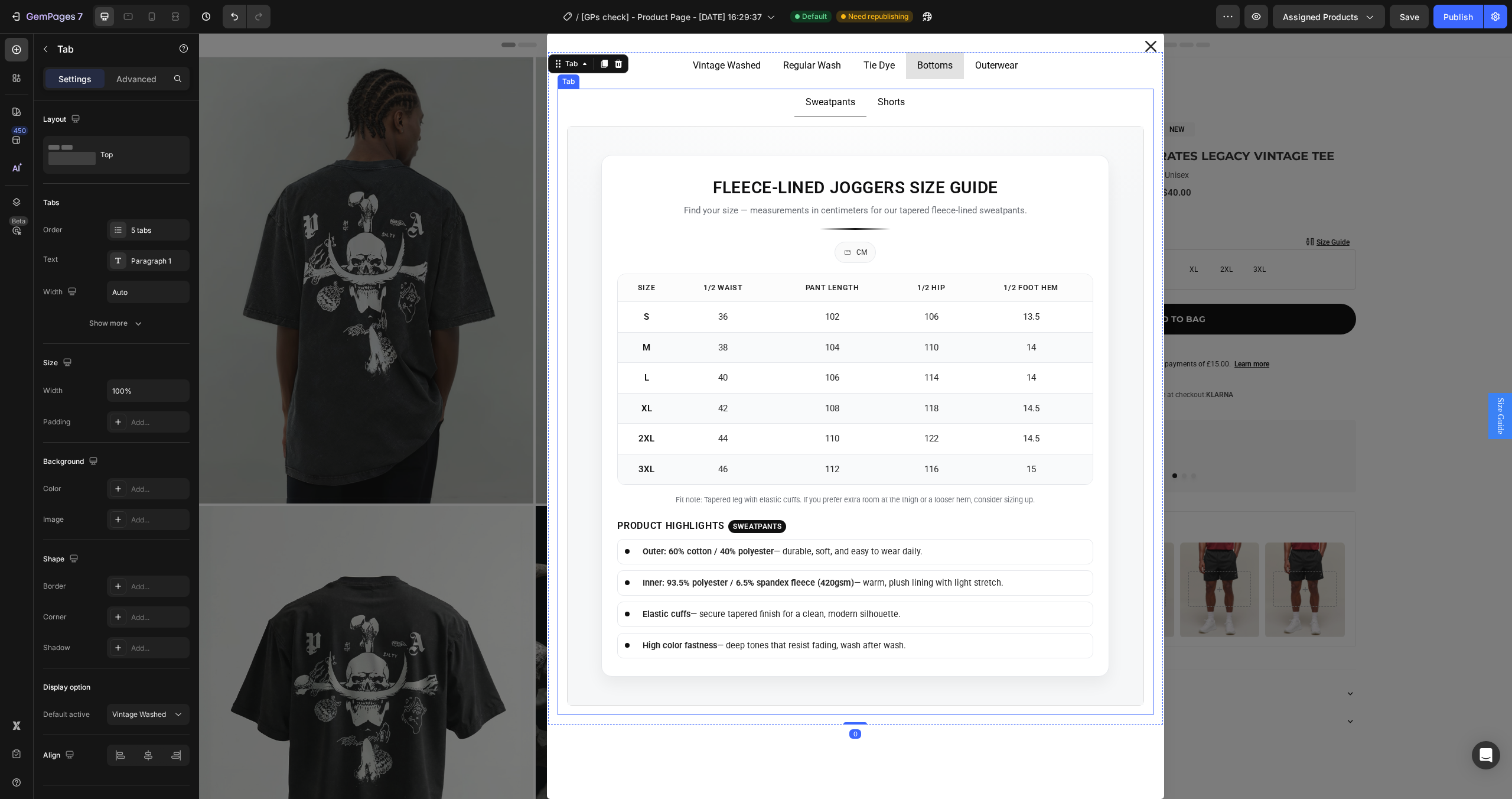
click at [883, 97] on p "Shorts" at bounding box center [891, 102] width 27 height 14
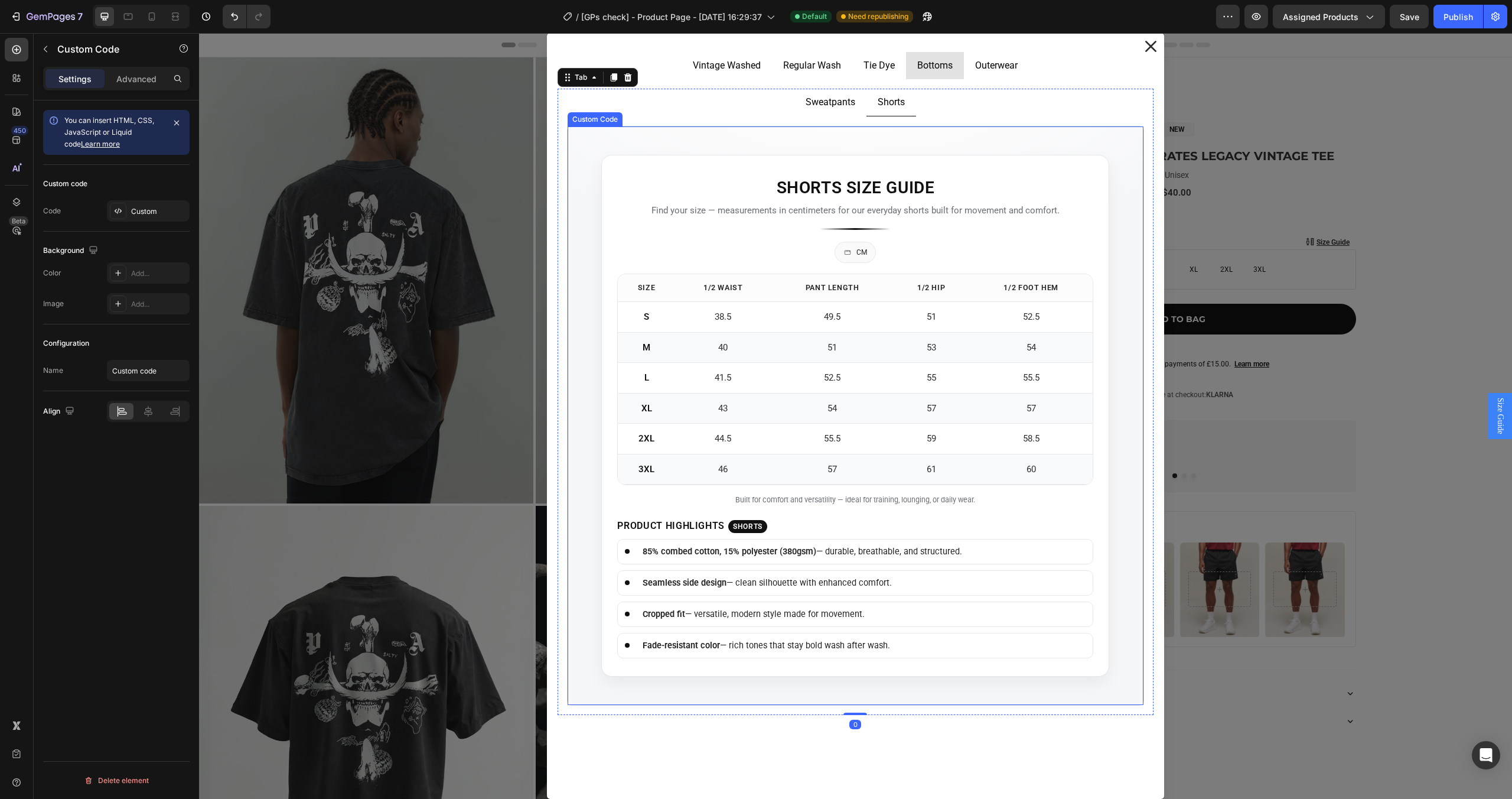
drag, startPoint x: 891, startPoint y: 215, endPoint x: 883, endPoint y: 216, distance: 8.1
click at [891, 215] on p "Find your size — measurements in centimeters for our everyday shorts built for …" at bounding box center [856, 211] width 476 height 13
click at [150, 208] on div "Custom" at bounding box center [159, 211] width 56 height 11
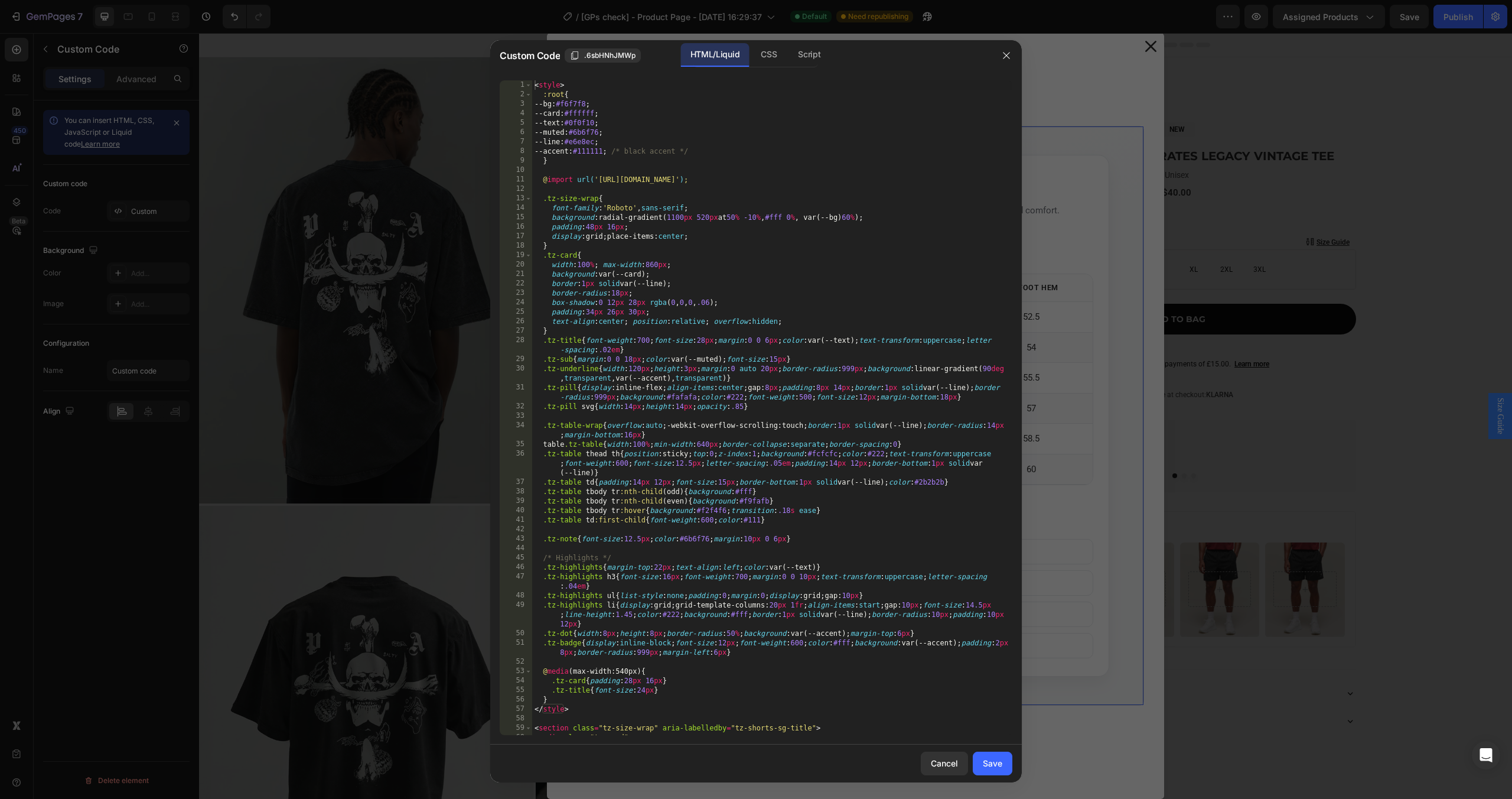
click at [735, 357] on div "< style > :root { --bg : #f6f7f8 ; --card : #ffffff ; --text : #0f0f10 ; --mute…" at bounding box center [772, 417] width 480 height 673
type textarea "</section>"
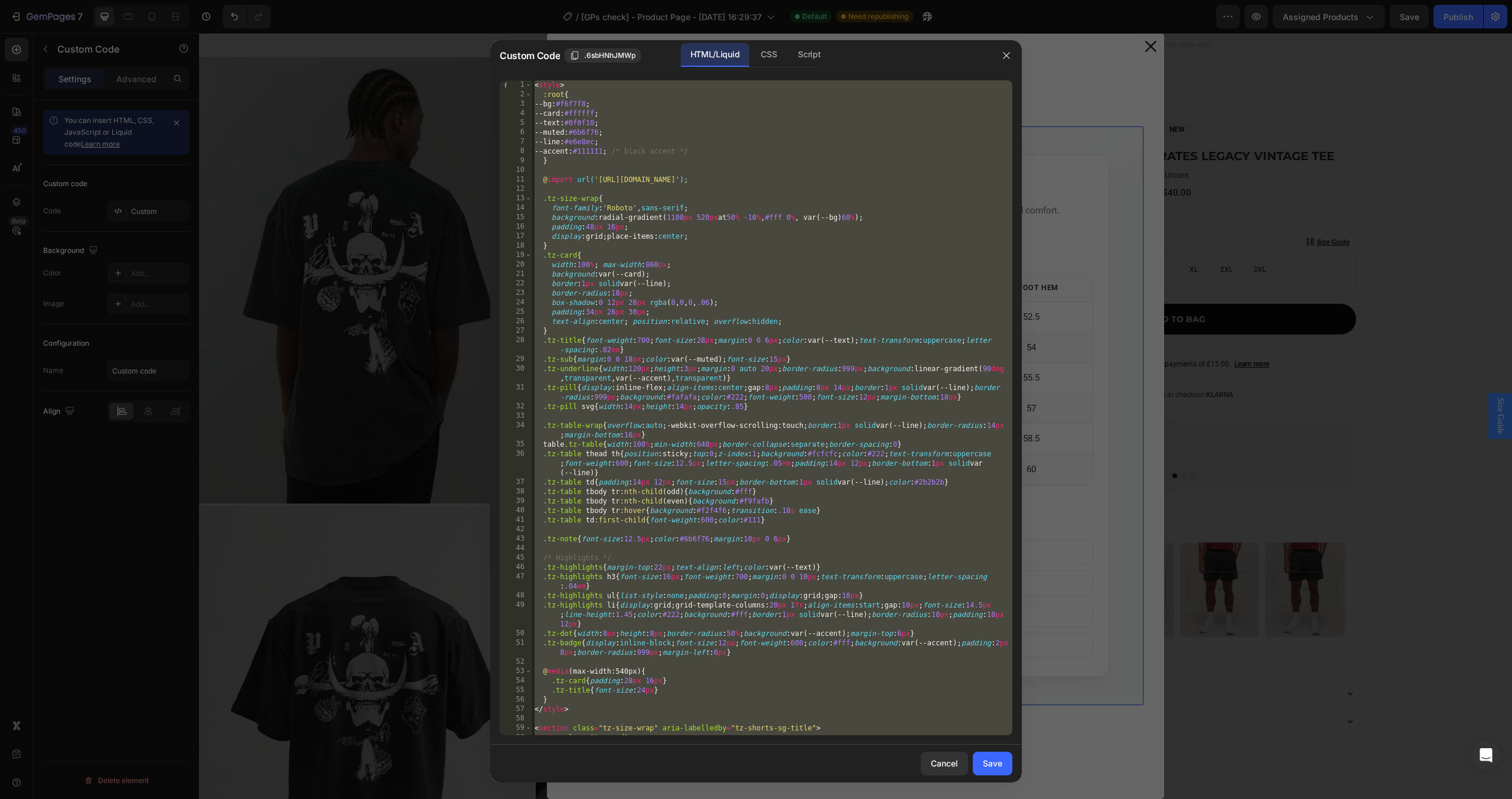
paste textarea
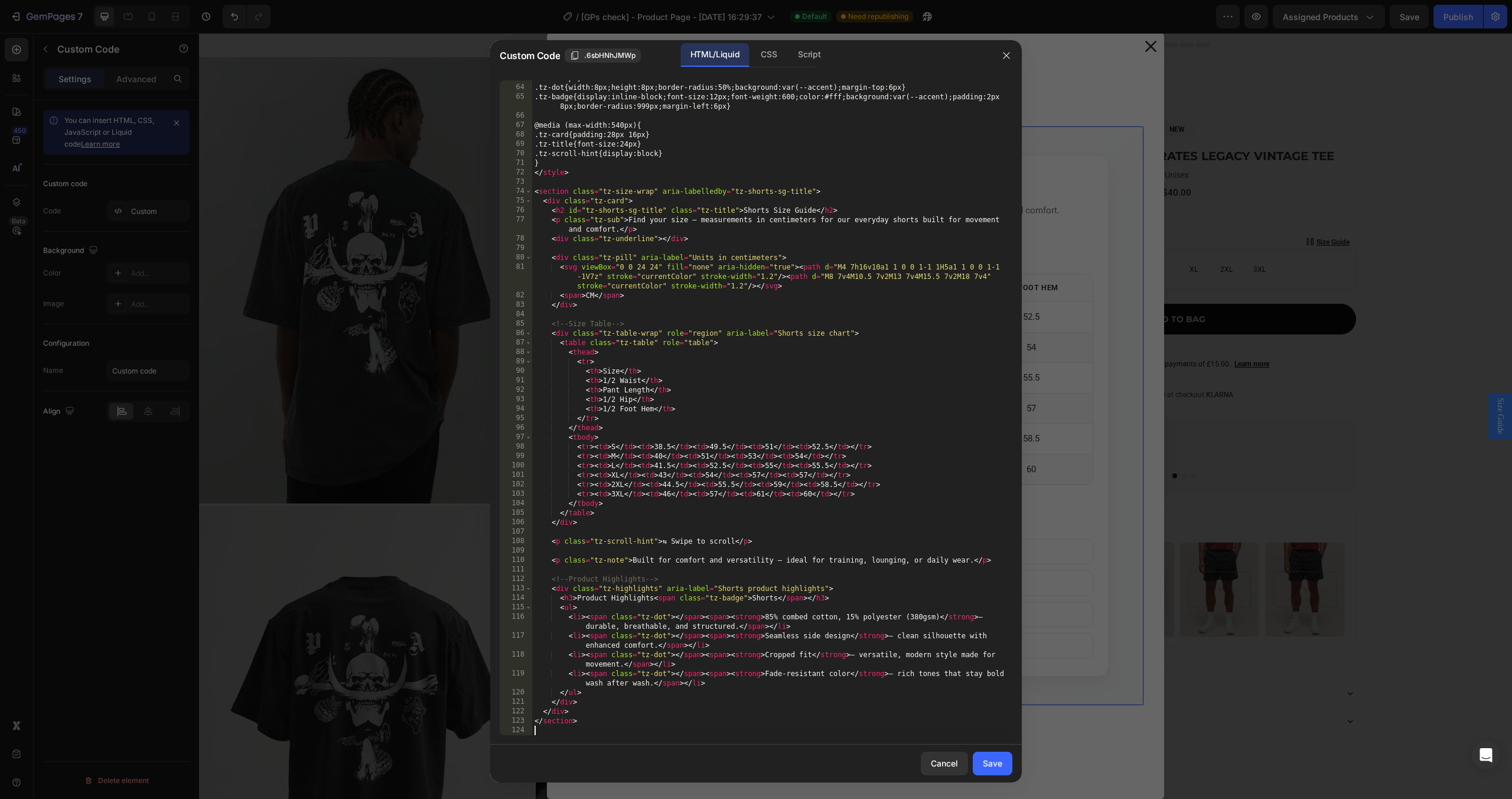
scroll to position [678, 0]
click at [991, 767] on div "Save" at bounding box center [992, 763] width 19 height 13
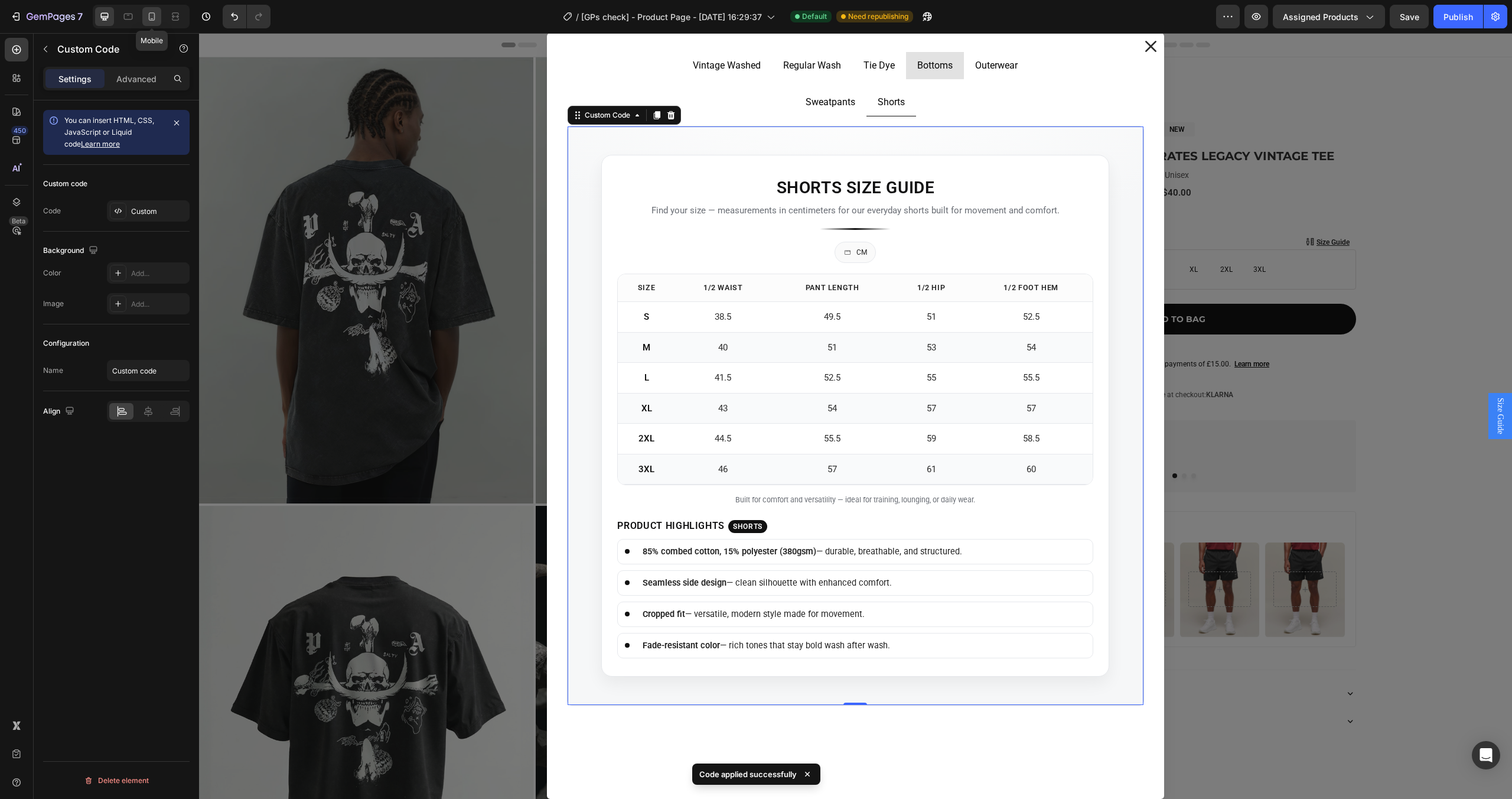
click at [148, 12] on icon at bounding box center [152, 17] width 12 height 12
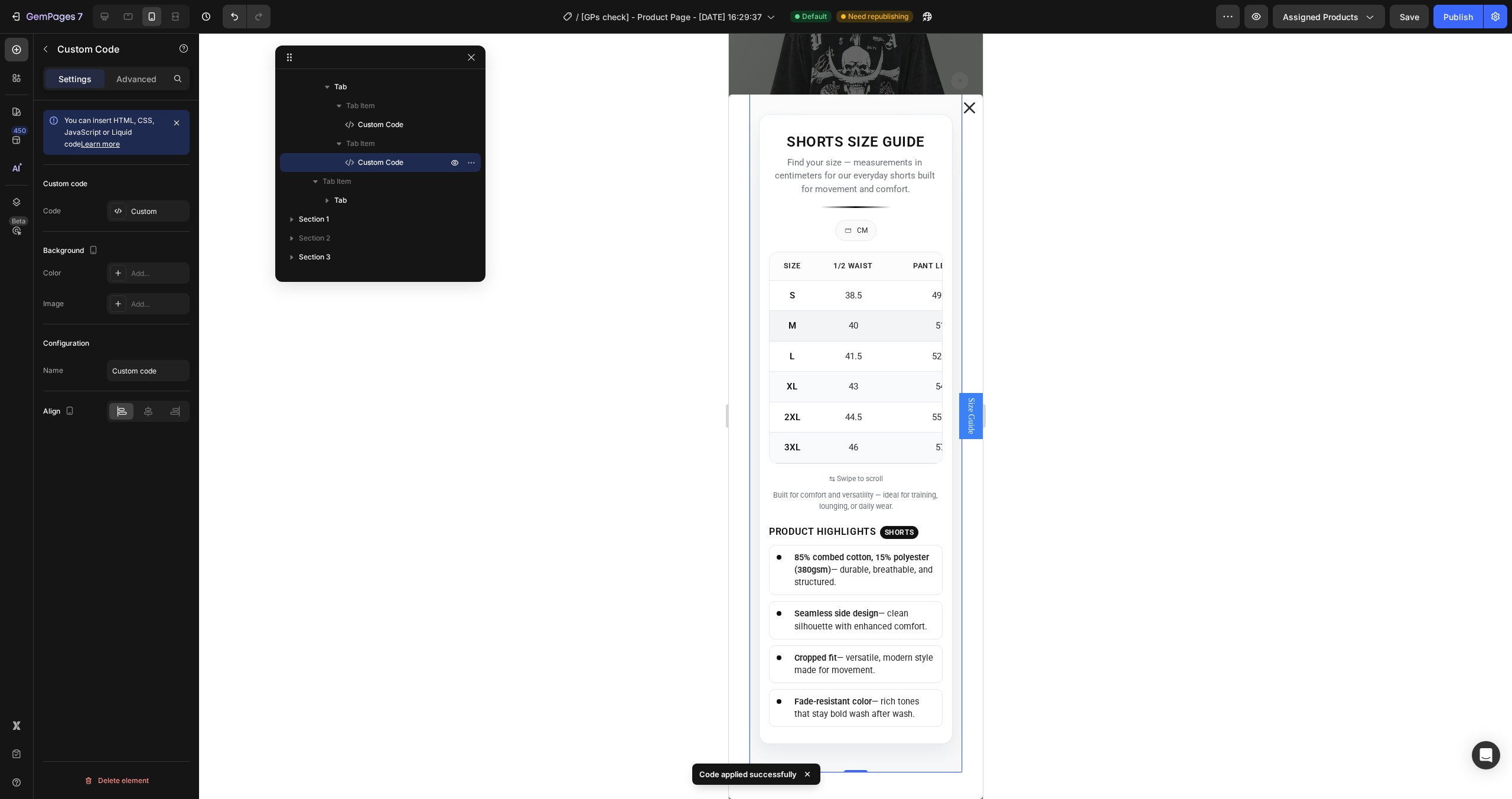
scroll to position [165, 0]
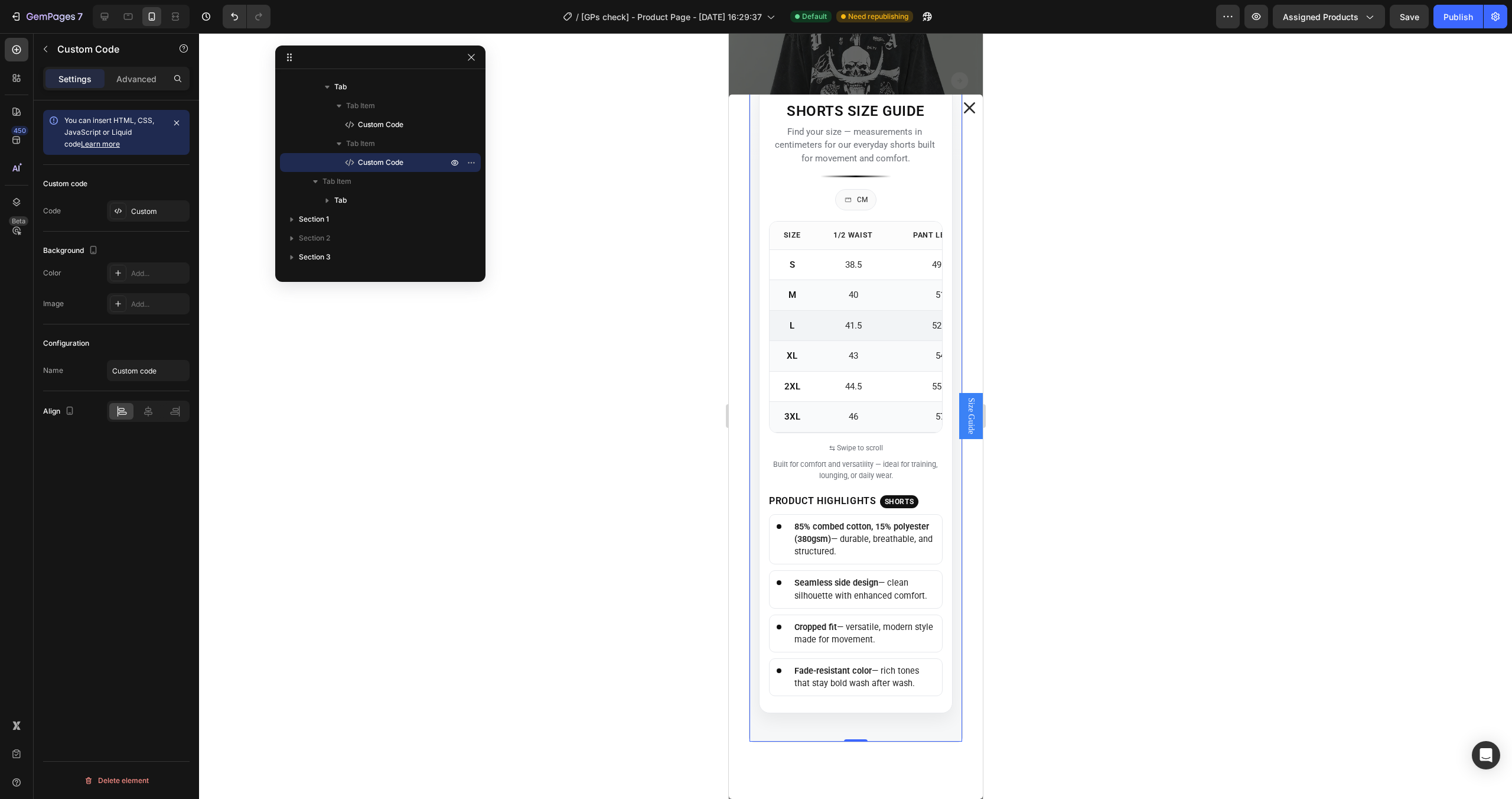
click at [848, 319] on td "41.5" at bounding box center [852, 326] width 77 height 30
click at [1462, 9] on button "Publish" at bounding box center [1458, 17] width 50 height 24
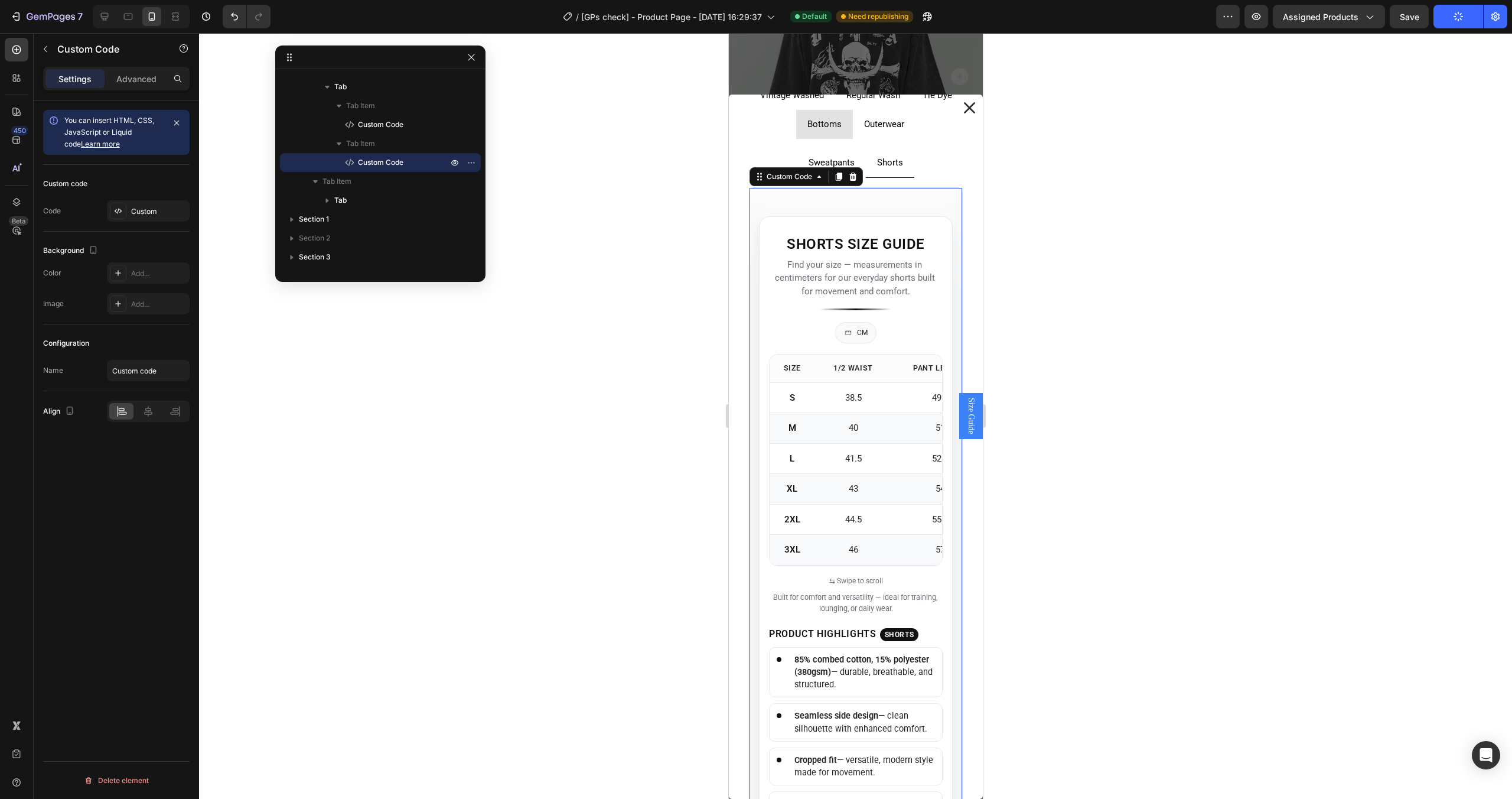
scroll to position [0, 0]
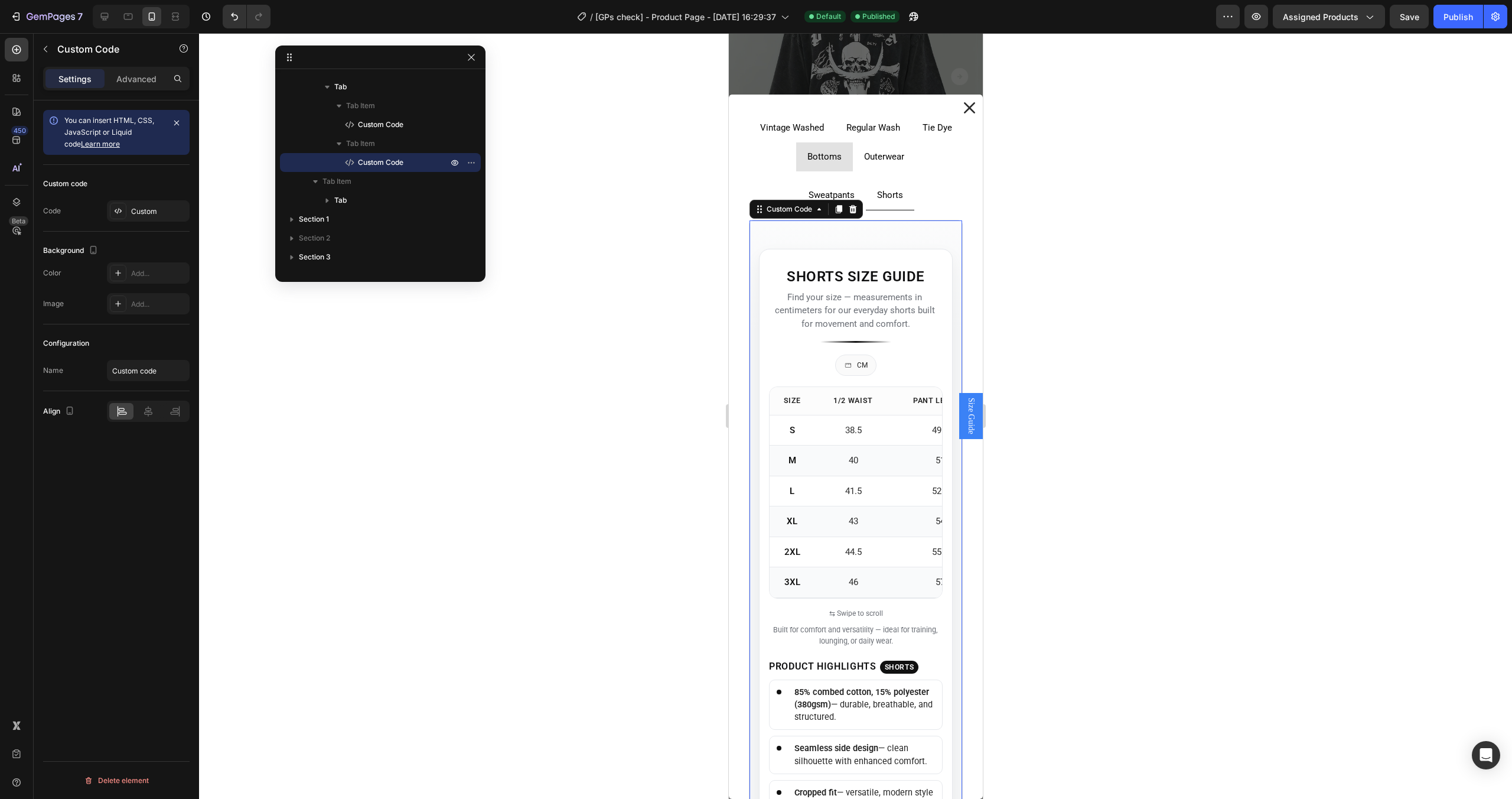
click at [807, 231] on section "Shorts Size Guide Find your size — measurements in centimeters for our everyday…" at bounding box center [856, 563] width 213 height 686
click at [1039, 189] on div at bounding box center [856, 415] width 1313 height 765
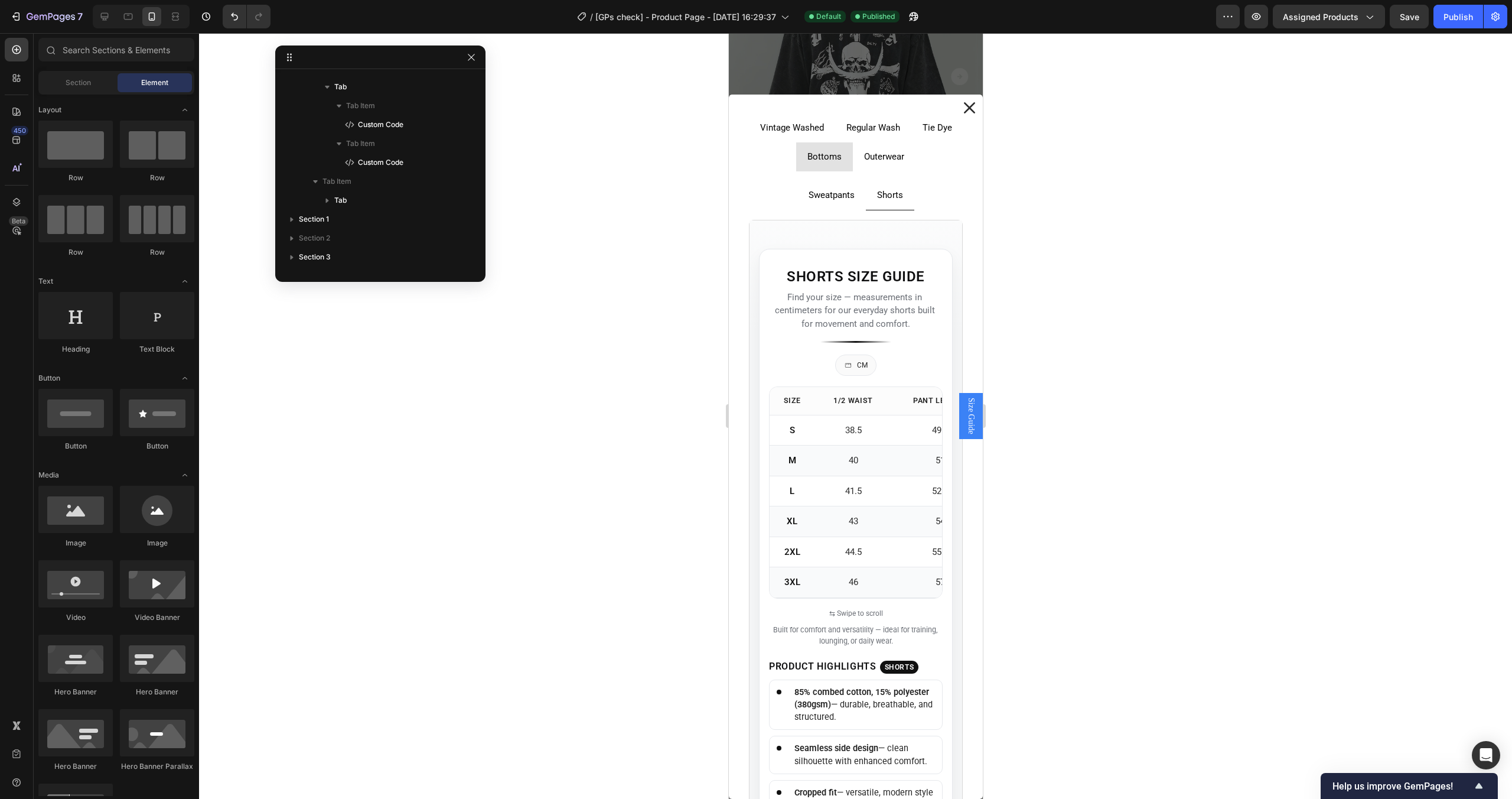
click at [93, 22] on div at bounding box center [141, 17] width 97 height 24
click at [103, 19] on icon at bounding box center [105, 16] width 8 height 8
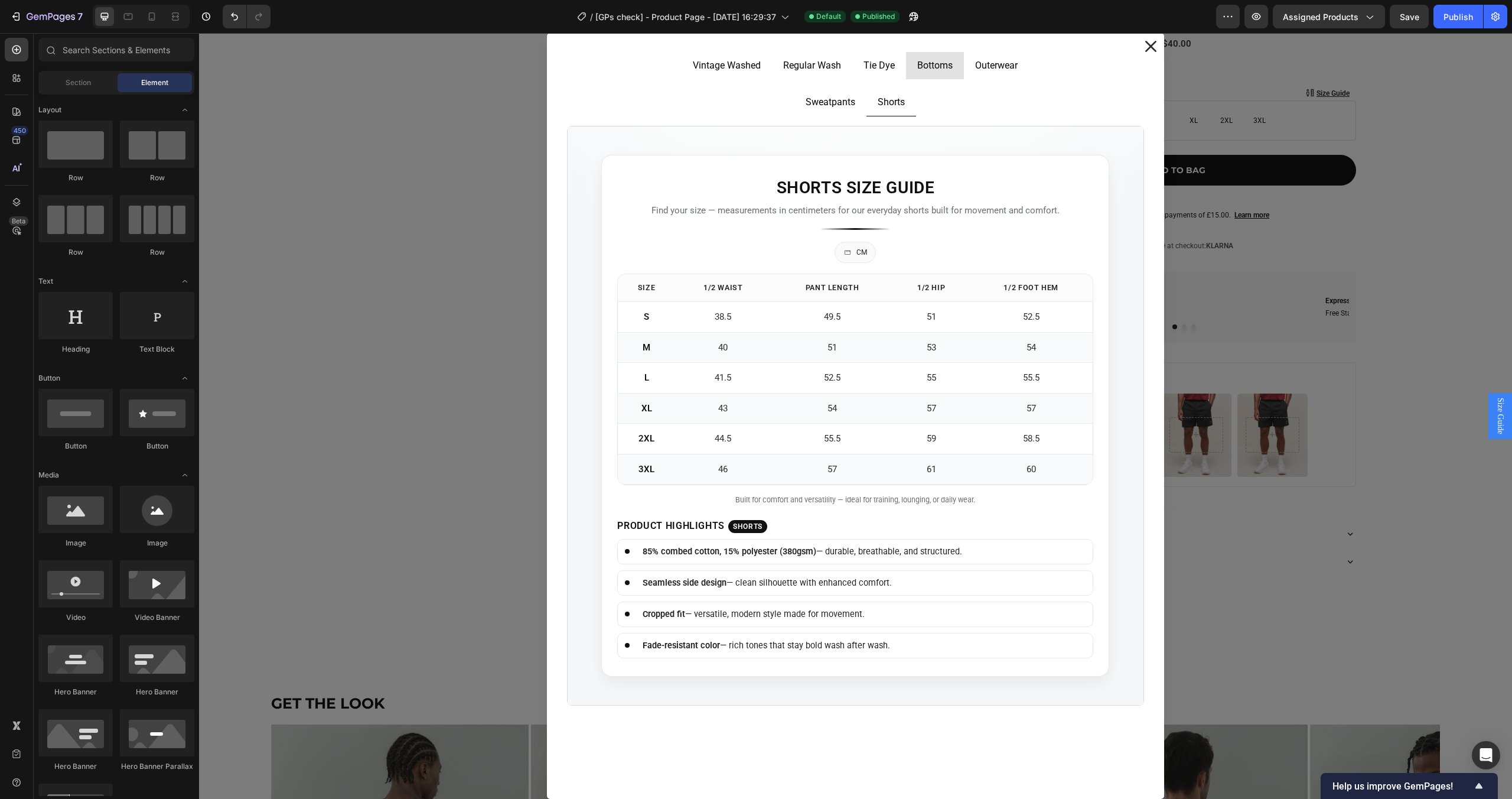
scroll to position [199, 0]
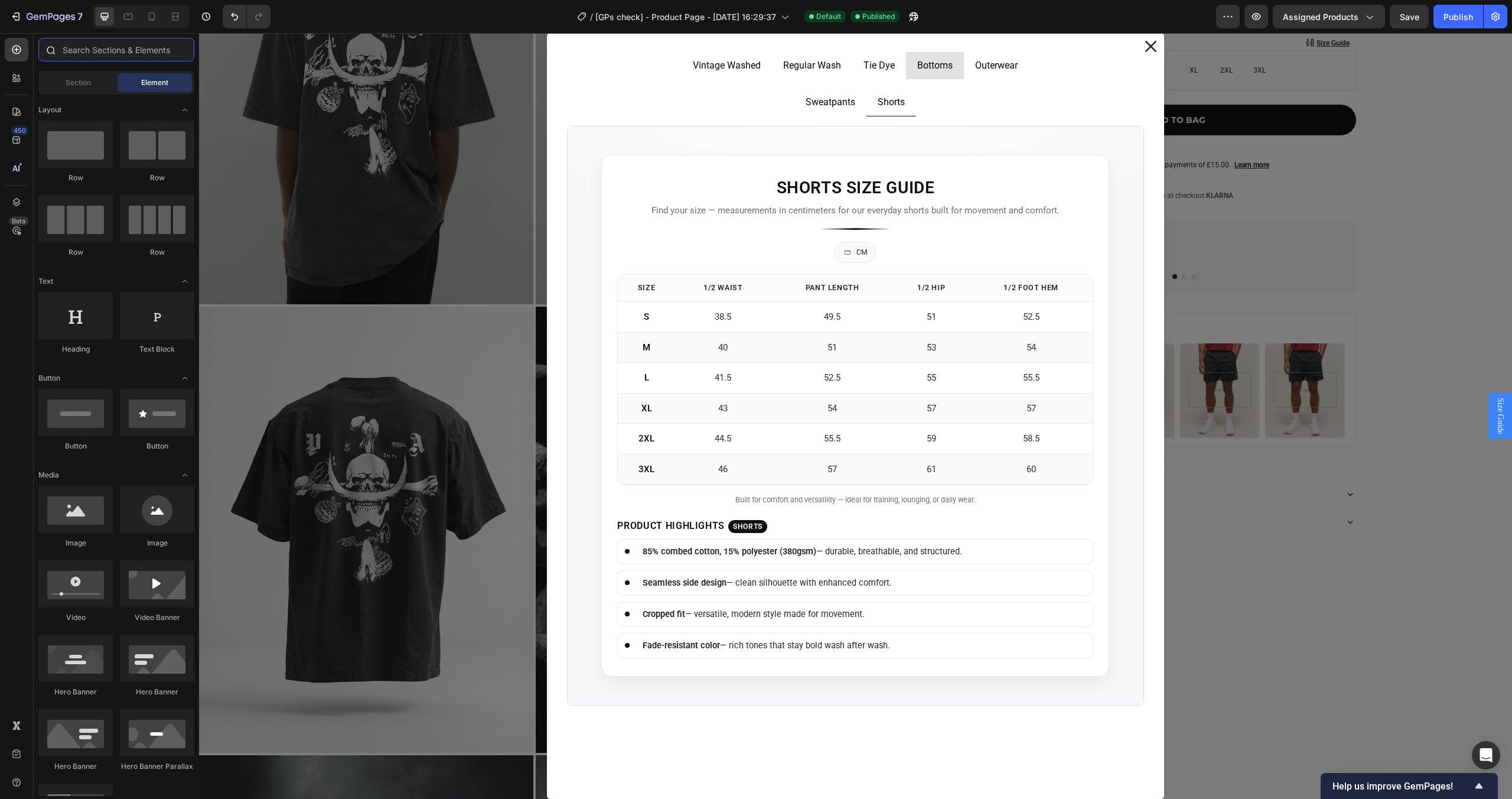
click at [160, 53] on input "text" at bounding box center [116, 50] width 156 height 24
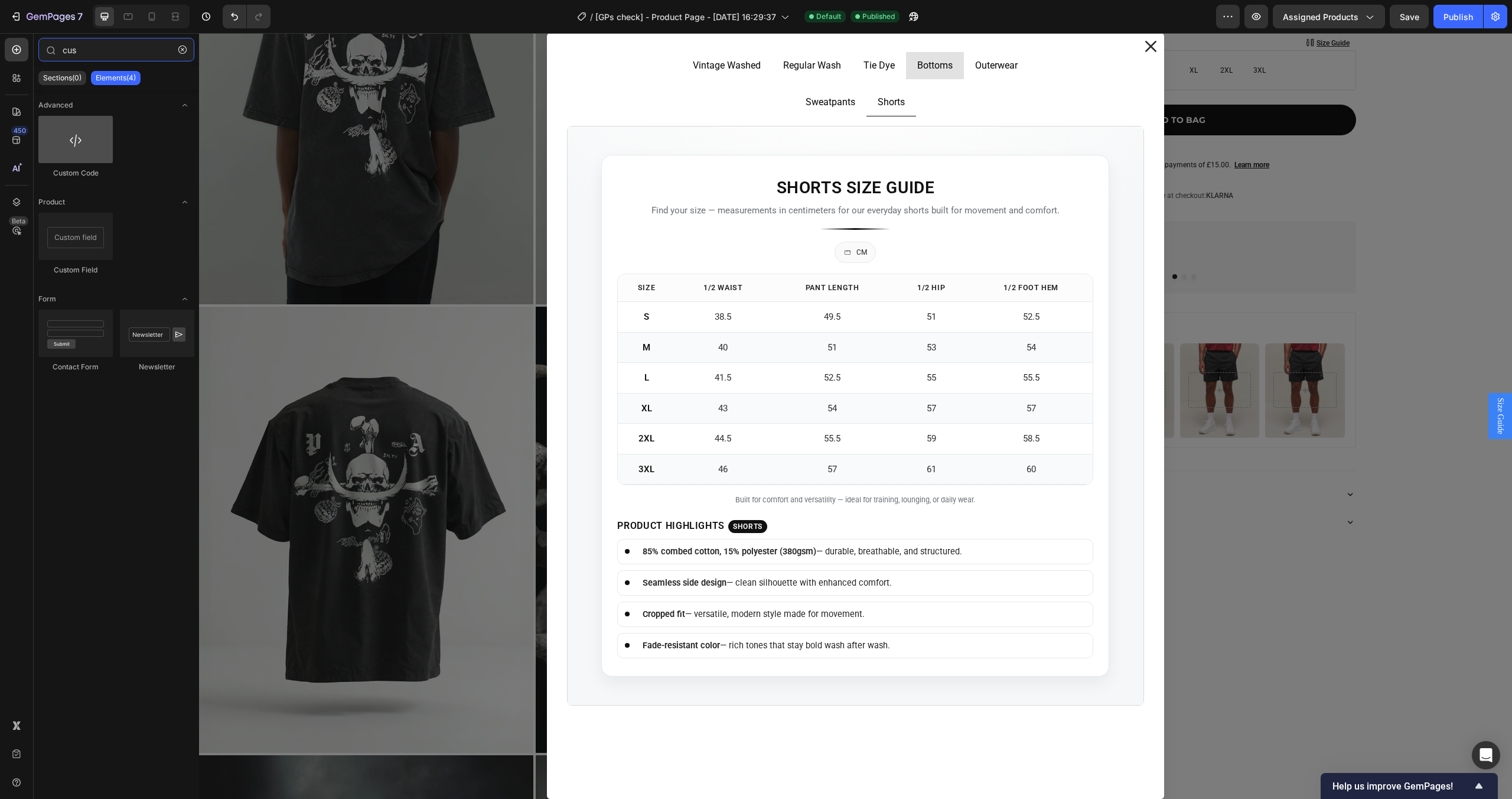
type input "cus"
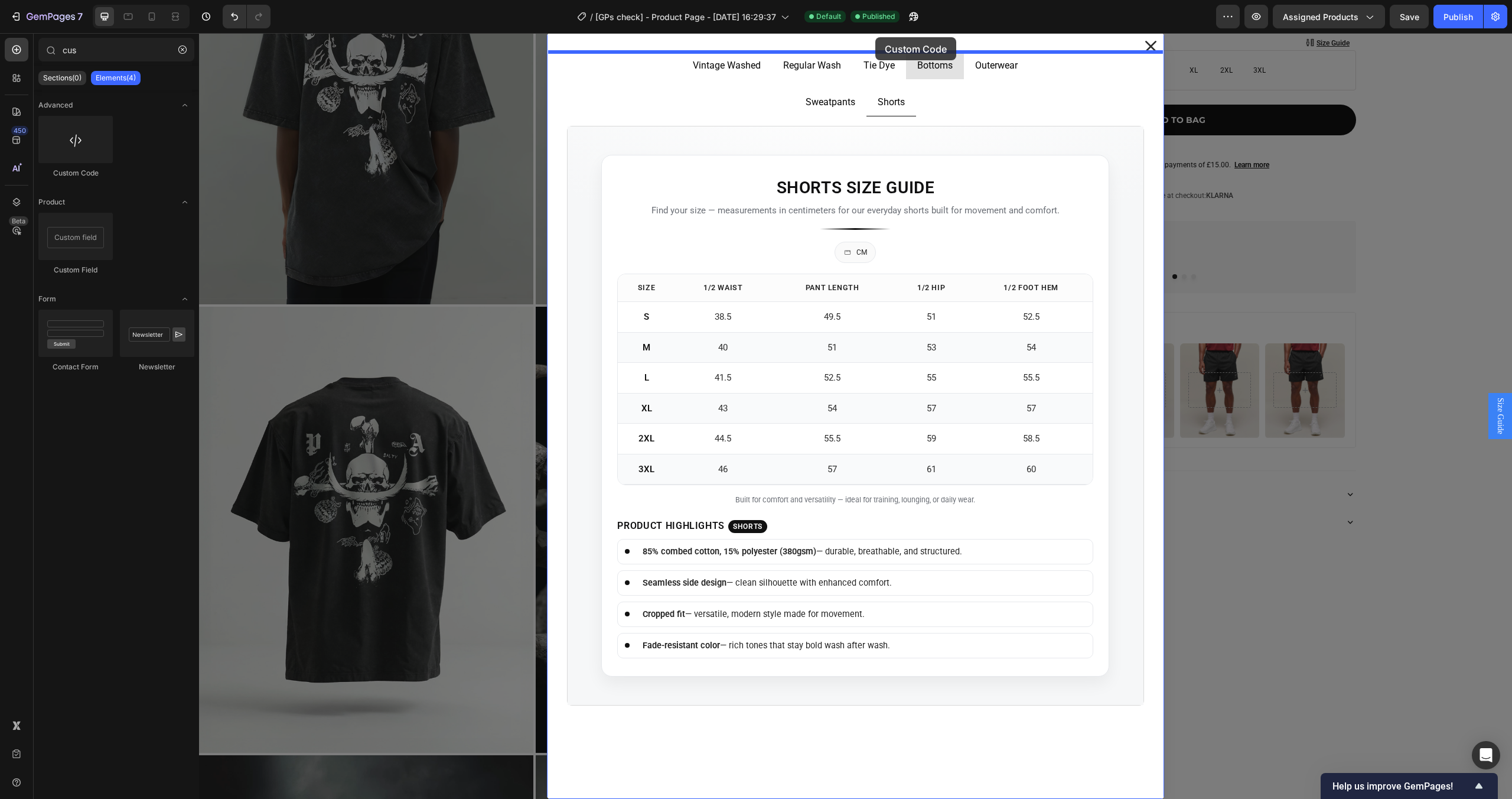
drag, startPoint x: 287, startPoint y: 163, endPoint x: 865, endPoint y: 40, distance: 590.9
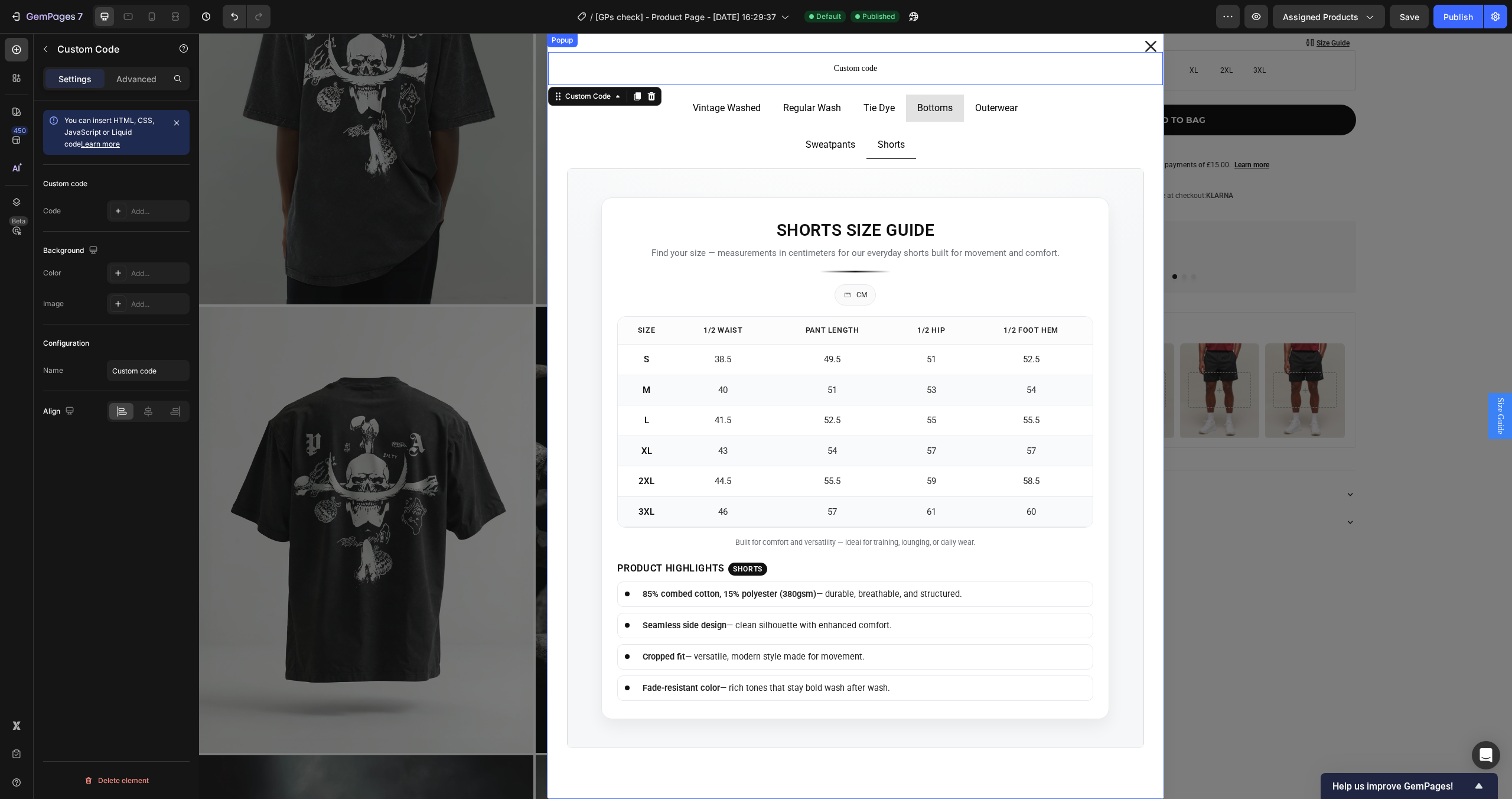
scroll to position [125, 0]
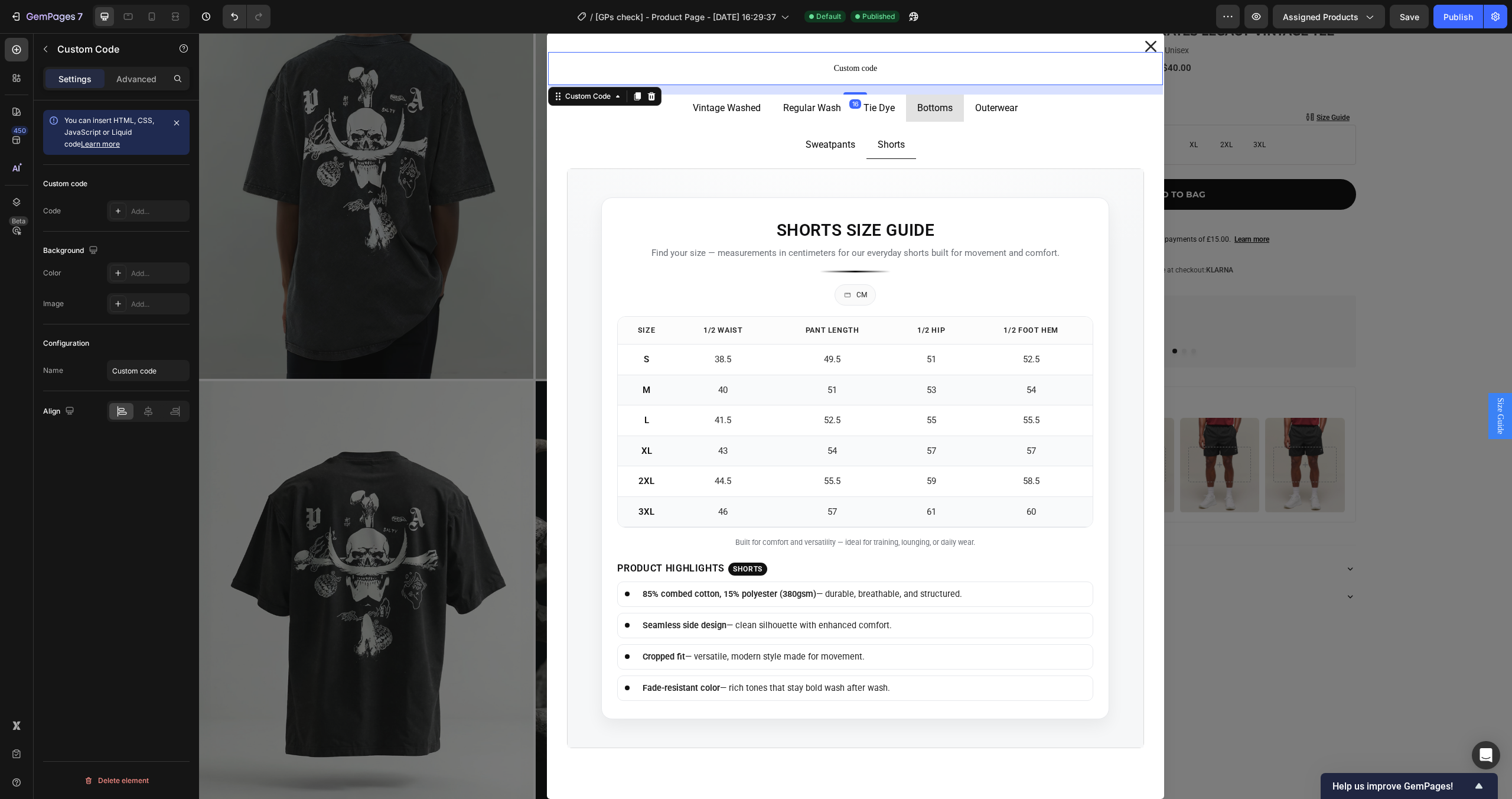
click at [872, 67] on span "Custom code" at bounding box center [856, 68] width 615 height 14
click at [123, 213] on div at bounding box center [118, 211] width 17 height 17
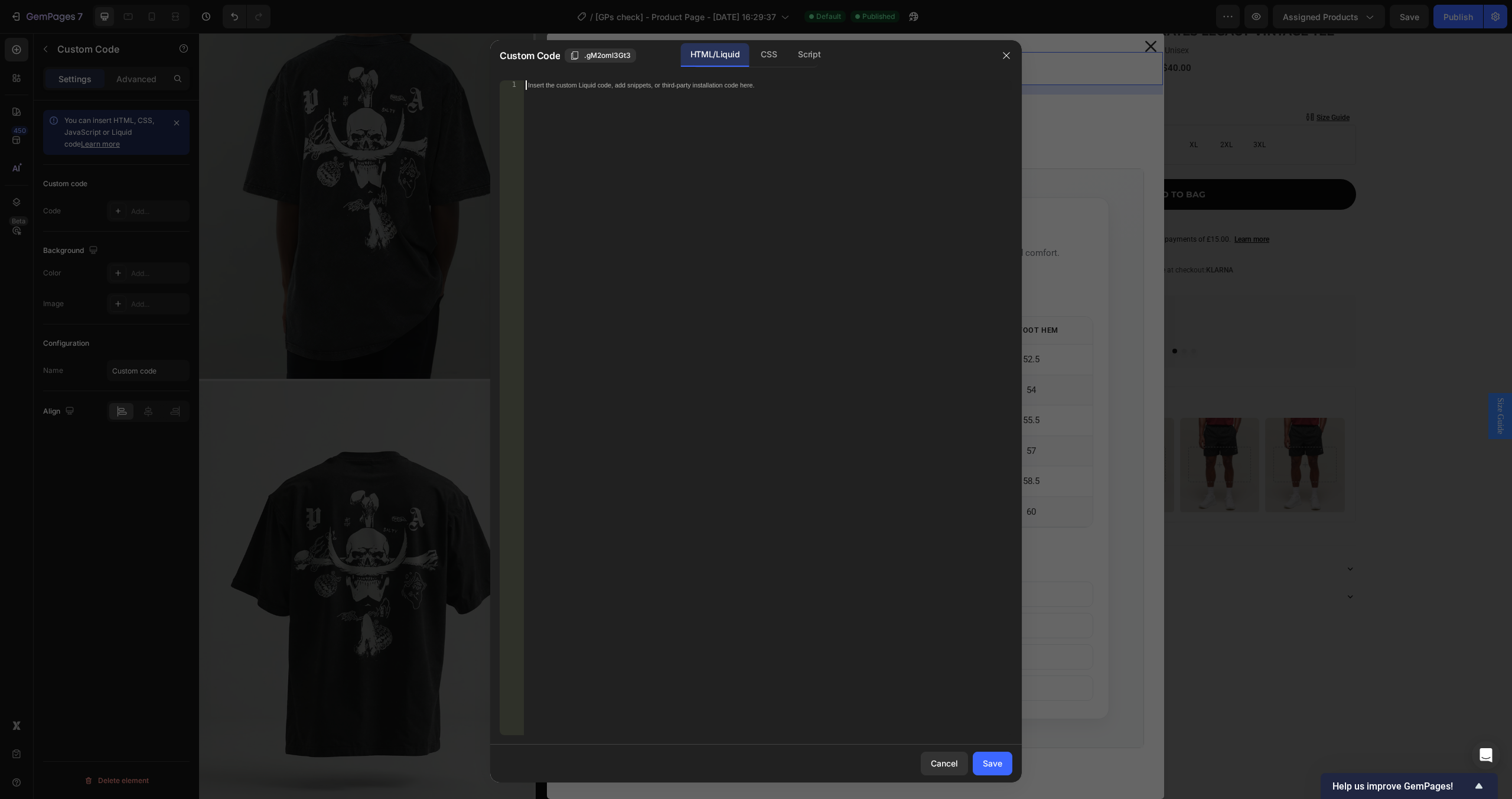
click at [659, 196] on div "Insert the custom Liquid code, add snippets, or third-party installation code h…" at bounding box center [768, 417] width 489 height 673
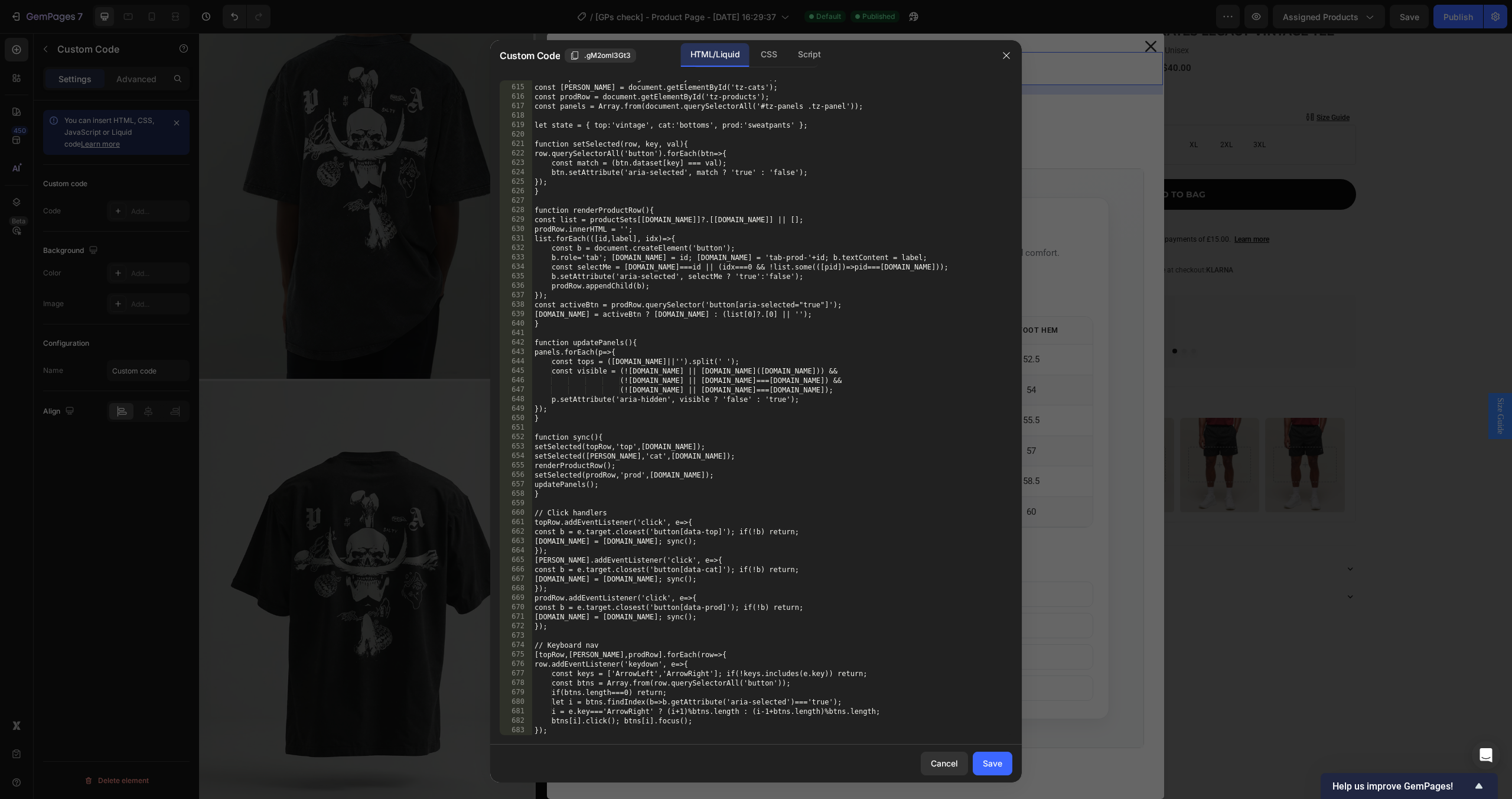
scroll to position [7124, 0]
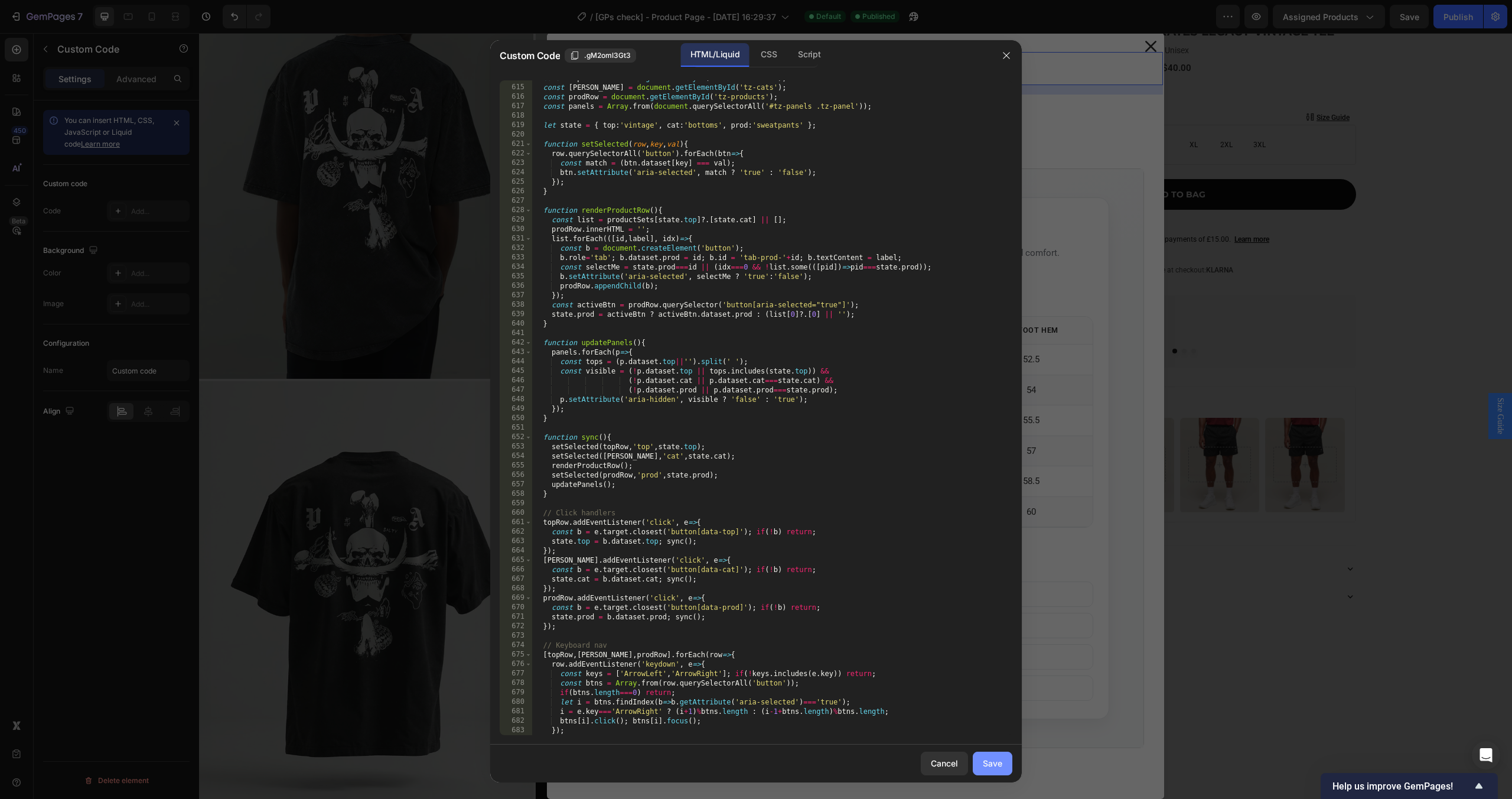
click at [1001, 755] on button "Save" at bounding box center [992, 763] width 40 height 24
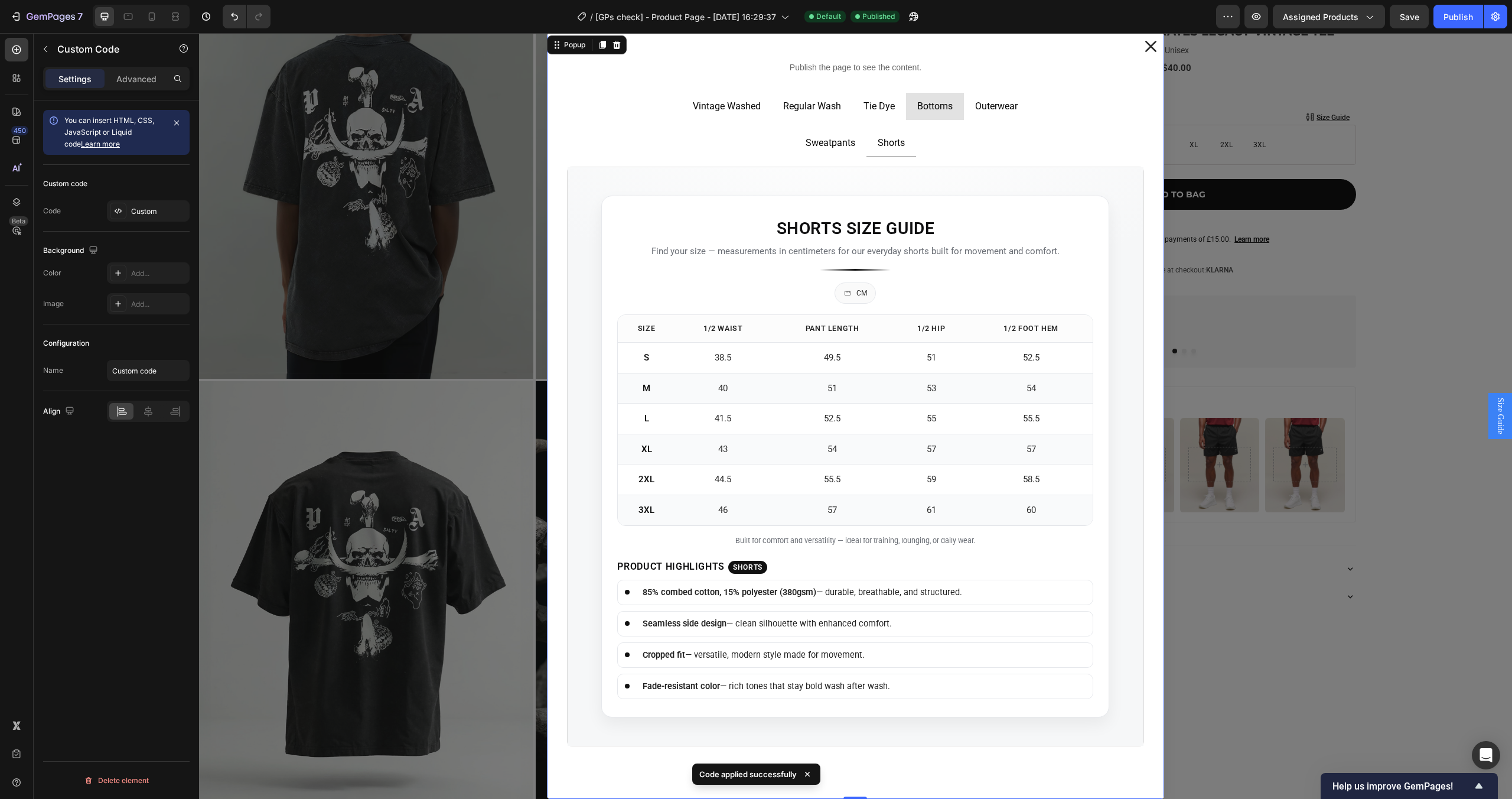
drag, startPoint x: 1151, startPoint y: 50, endPoint x: 1310, endPoint y: 45, distance: 159.1
click at [1151, 50] on icon "Dialog content" at bounding box center [1151, 46] width 17 height 17
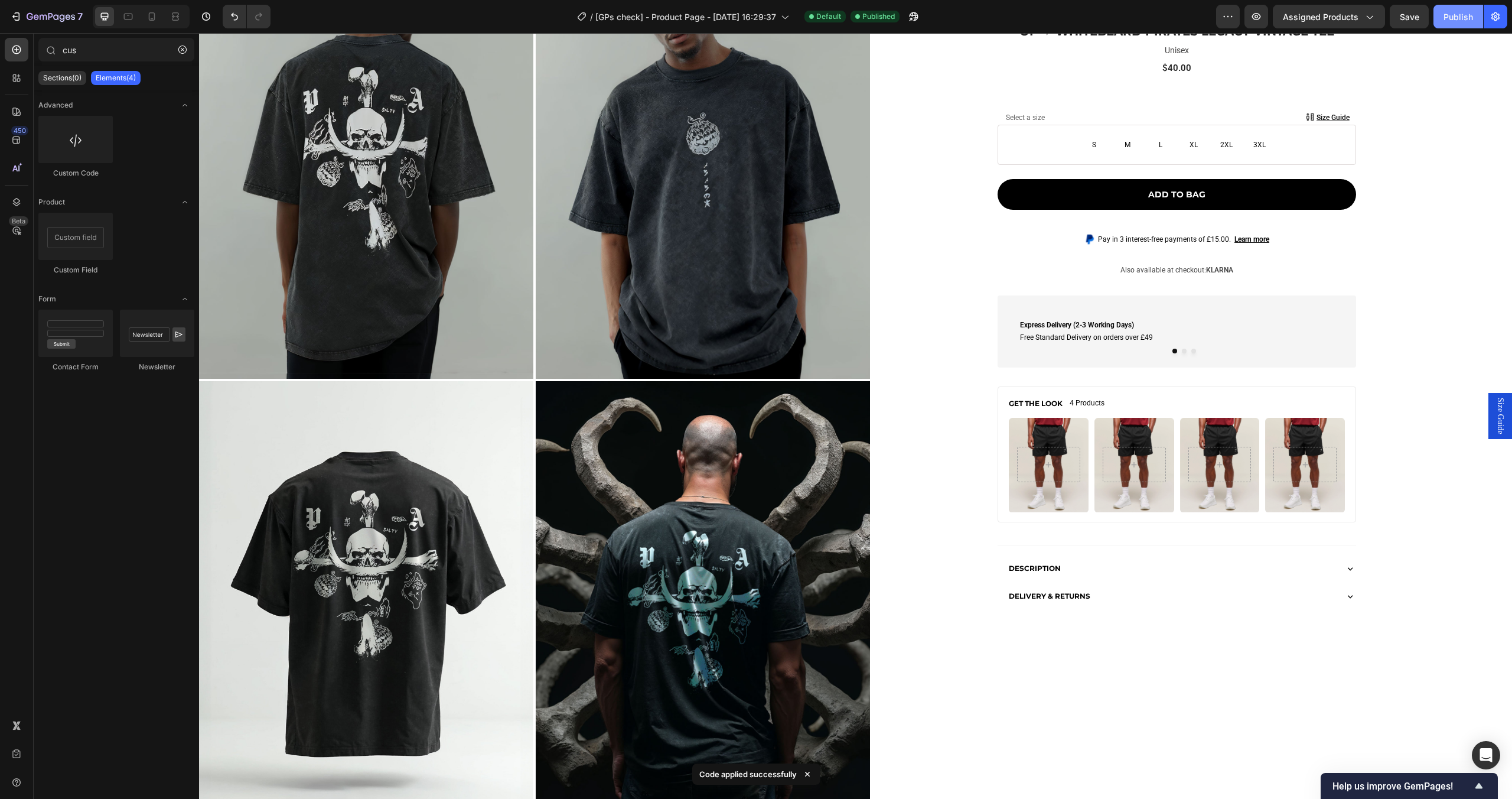
click at [1465, 26] on button "Publish" at bounding box center [1458, 17] width 50 height 24
